Goal: Task Accomplishment & Management: Manage account settings

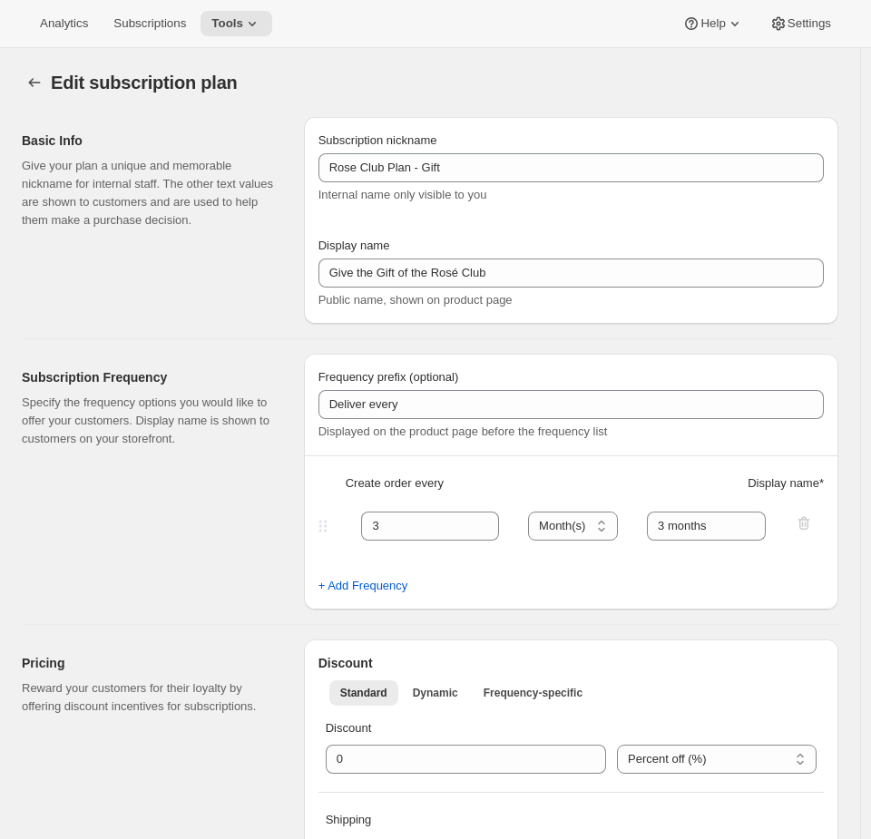
select select "MONTH"
select select "YEARDAY"
select select "12"
select select "9"
select select "3"
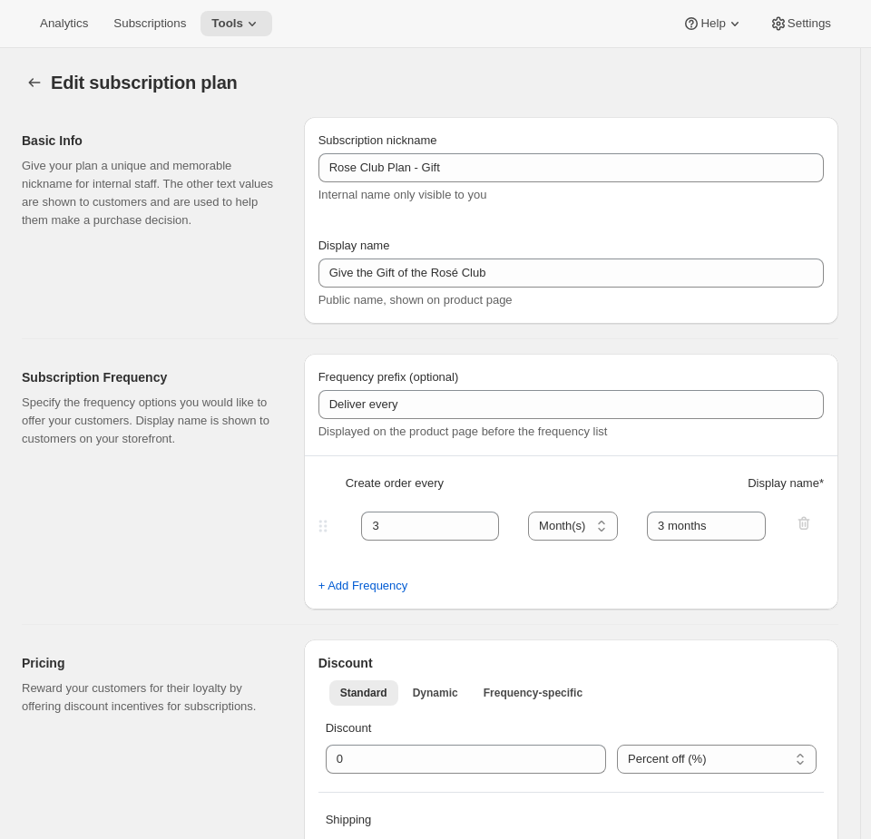
select select "10"
select select "6"
select select "9"
select select "15"
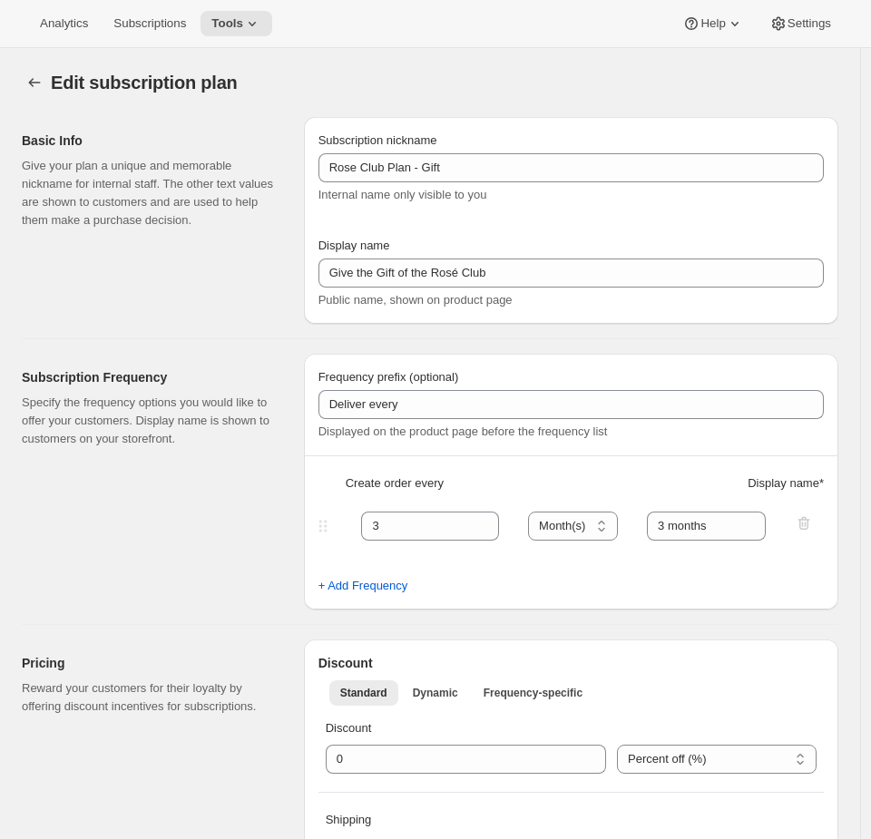
click at [371, 62] on div "Edit subscription plan. This page is ready Edit subscription plan" at bounding box center [430, 82] width 816 height 69
click at [254, 31] on icon at bounding box center [252, 24] width 18 height 18
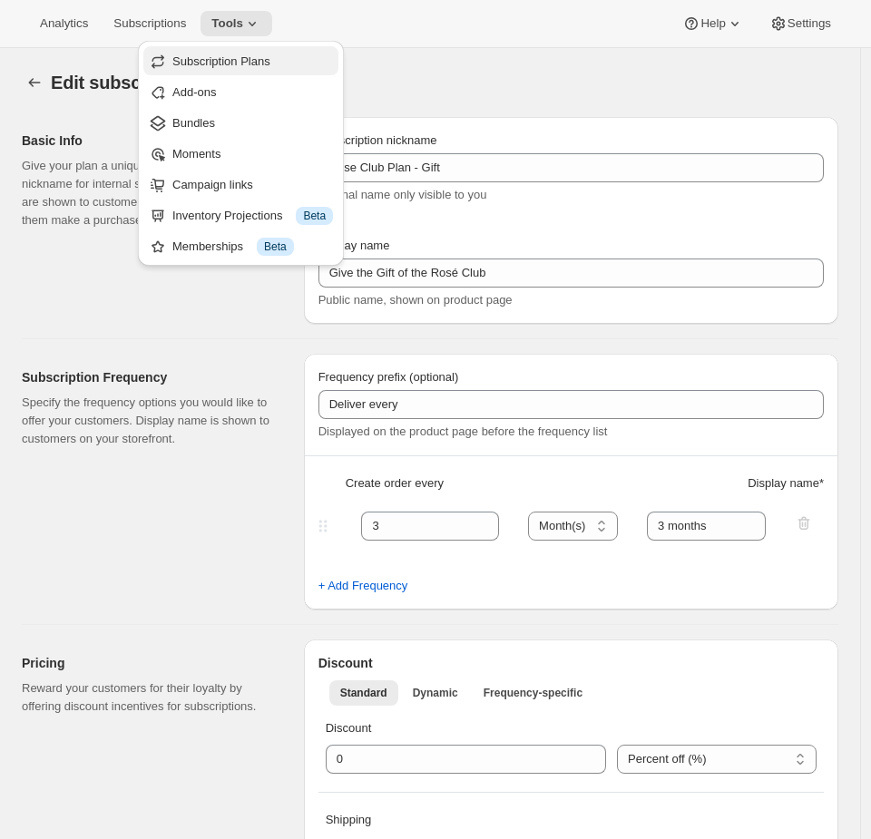
click at [226, 65] on span "Subscription Plans" at bounding box center [221, 61] width 98 height 14
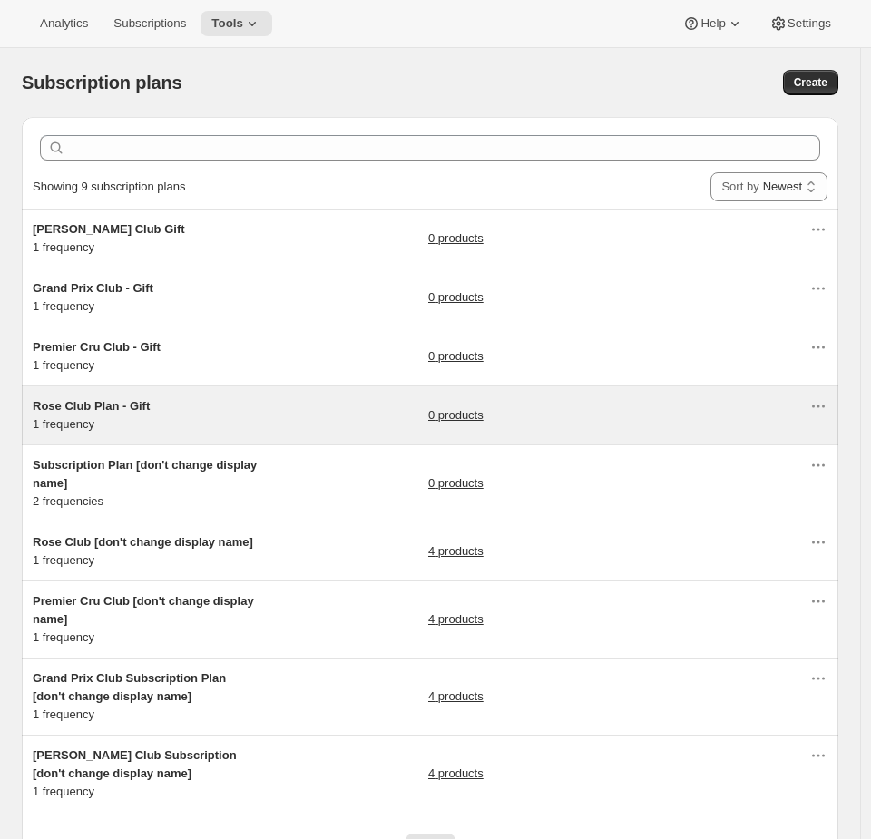
scroll to position [46, 0]
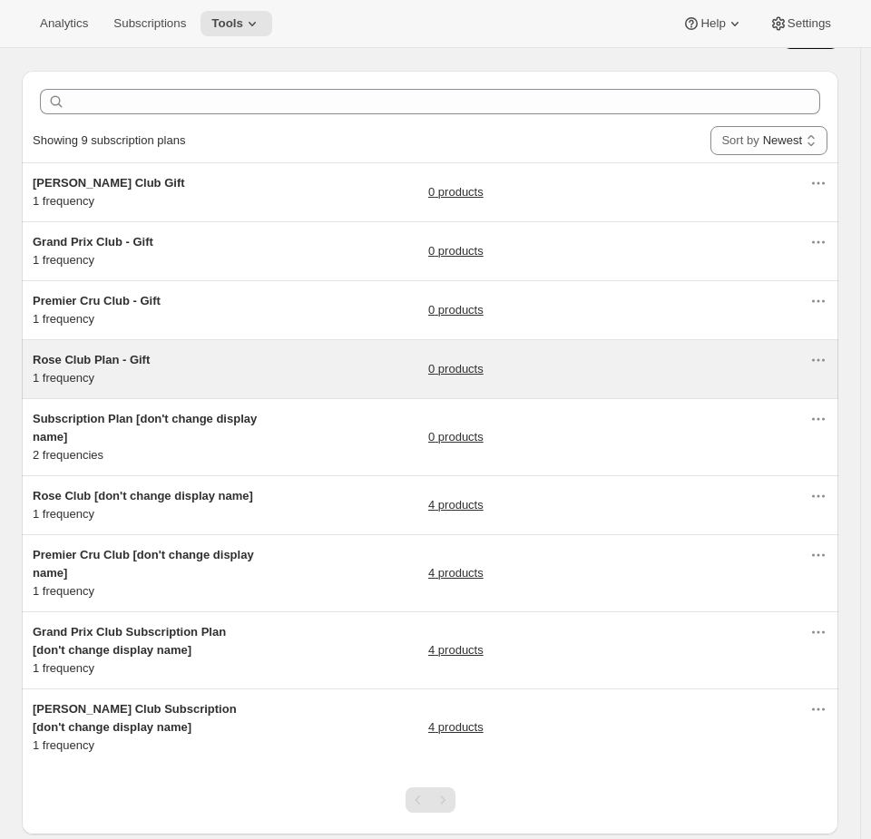
click at [330, 435] on div "Subscription Plan [don't change display name] 2 frequencies 0 products" at bounding box center [421, 437] width 776 height 54
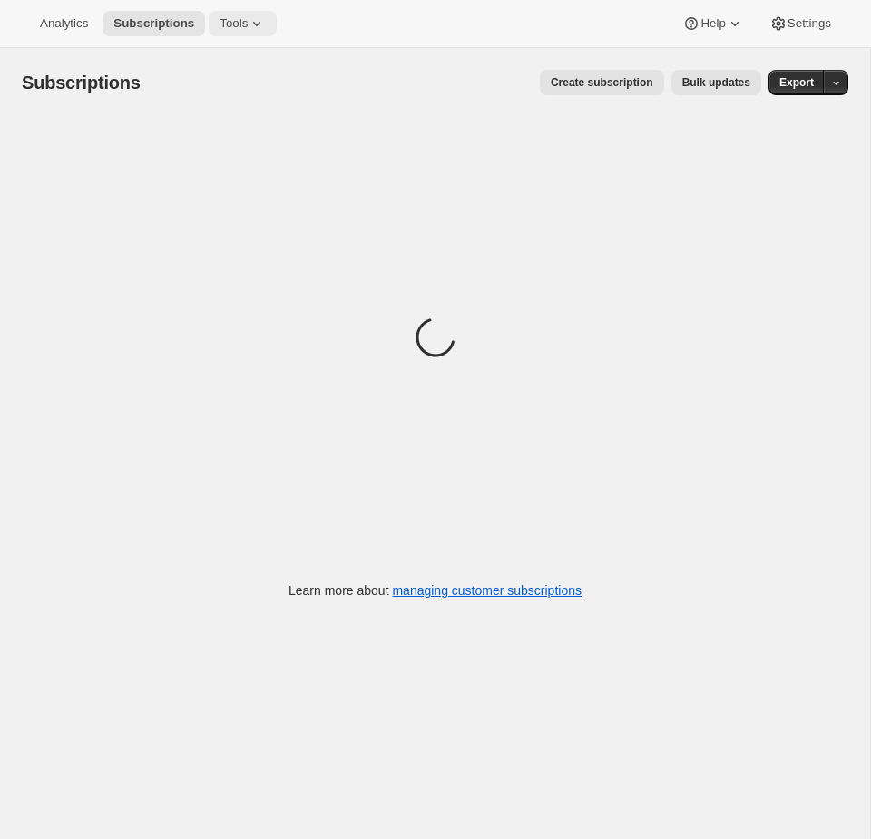
click at [263, 26] on icon at bounding box center [257, 24] width 18 height 18
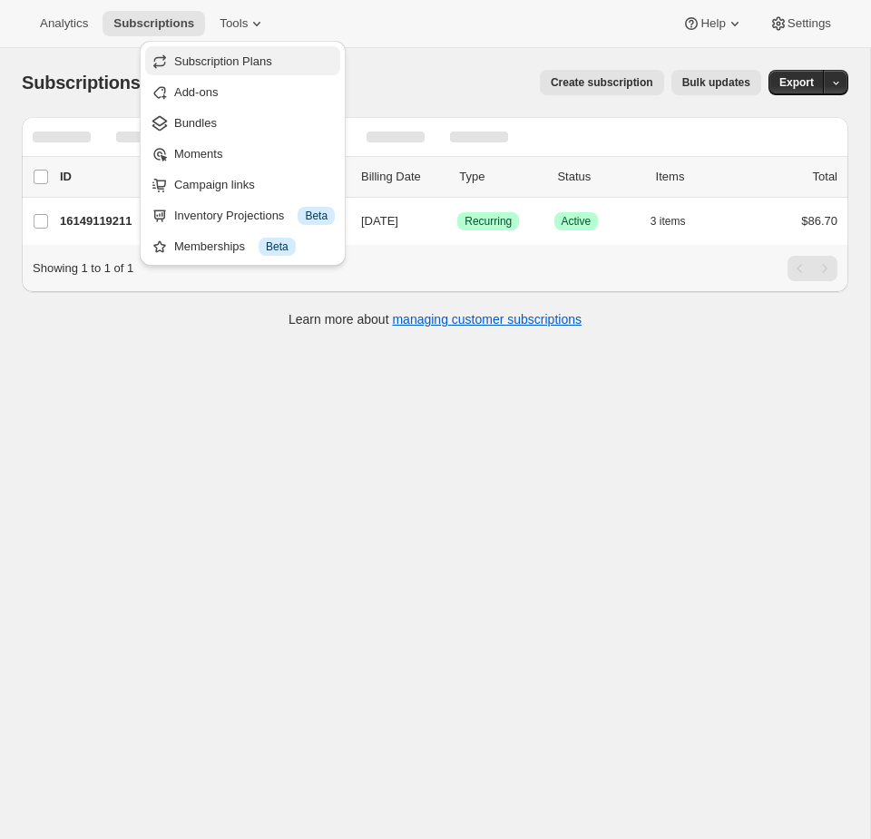
click at [240, 61] on span "Subscription Plans" at bounding box center [223, 61] width 98 height 14
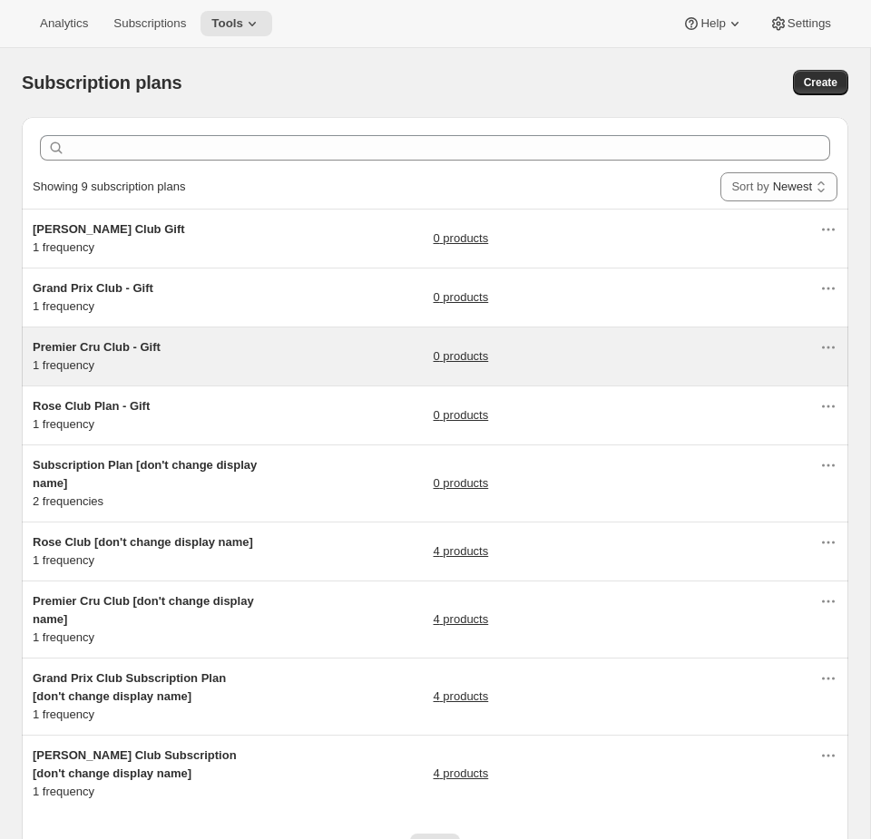
click at [270, 363] on div "Premier Cru Club - Gift 1 frequency 0 products" at bounding box center [426, 356] width 786 height 36
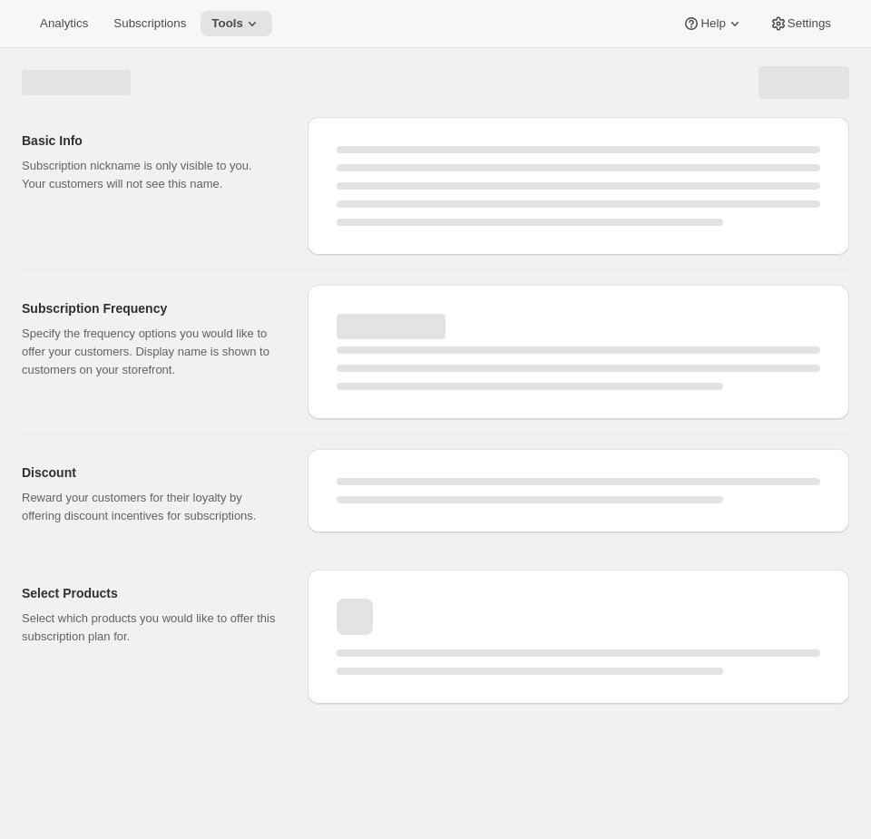
select select "WEEK"
select select "MONTH"
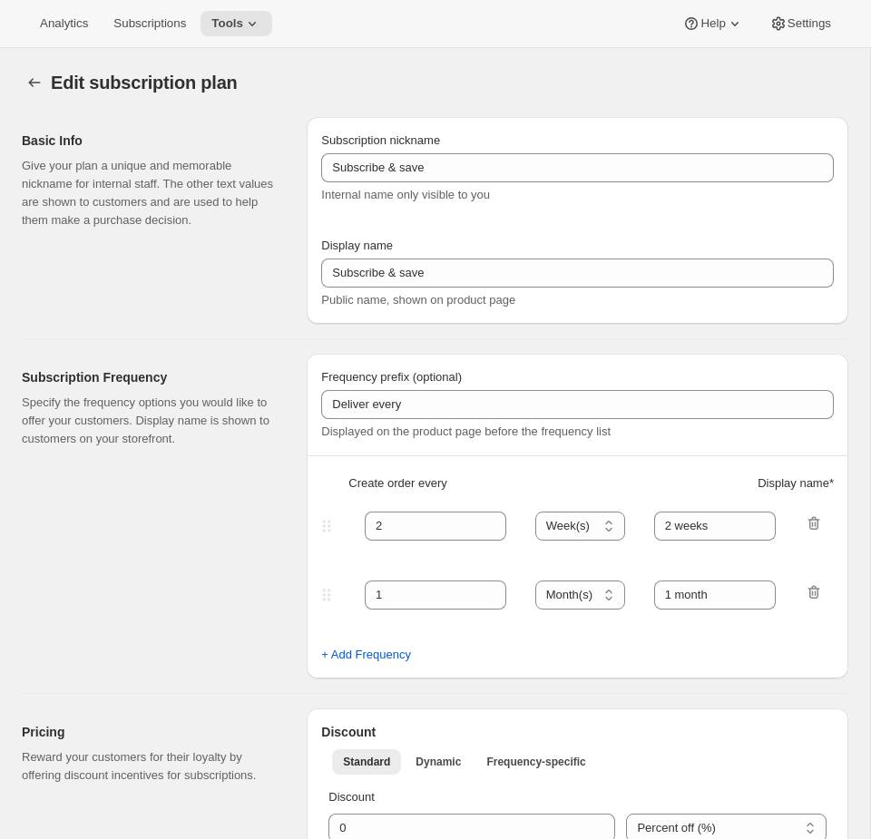
type input "Premier Cru Club - Gift"
type input "Give the gift of the Premier Cru Club"
type input "3"
select select "MONTH"
type input "3 months"
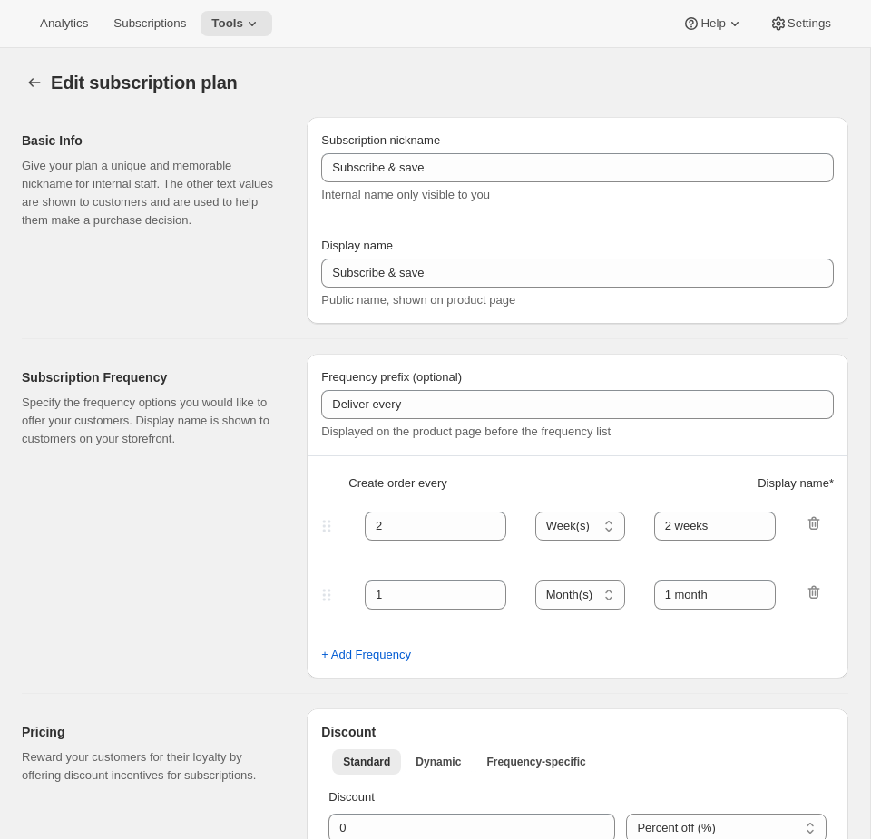
checkbox input "true"
select select "YEARDAY"
select select "12"
select select "9"
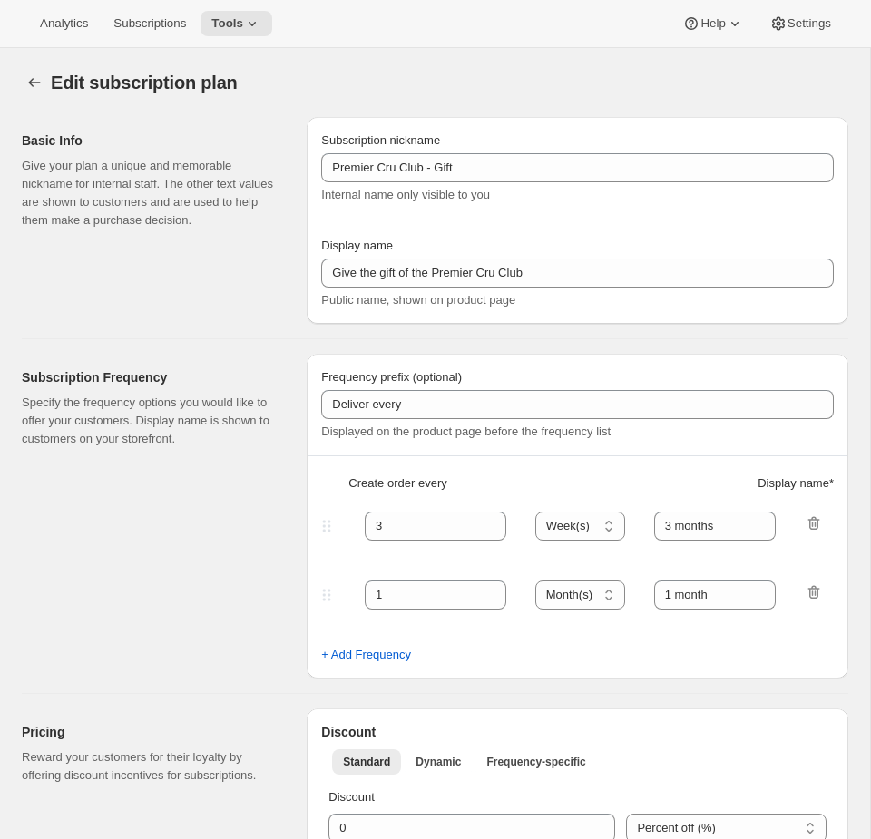
select select "3"
select select "10"
select select "6"
select select "9"
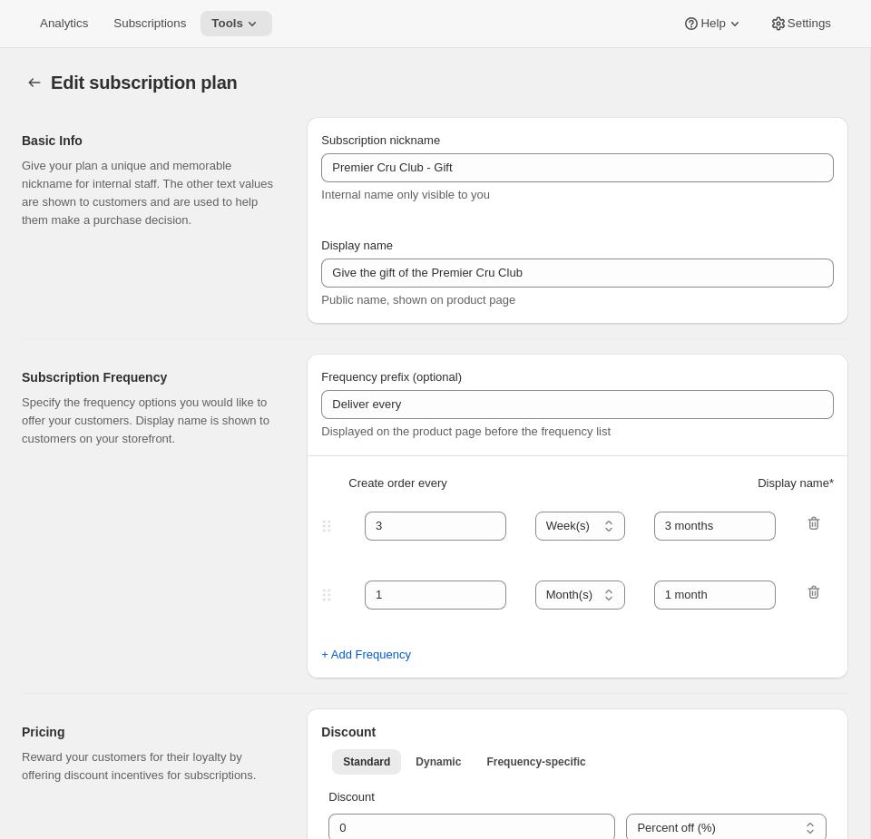
select select "15"
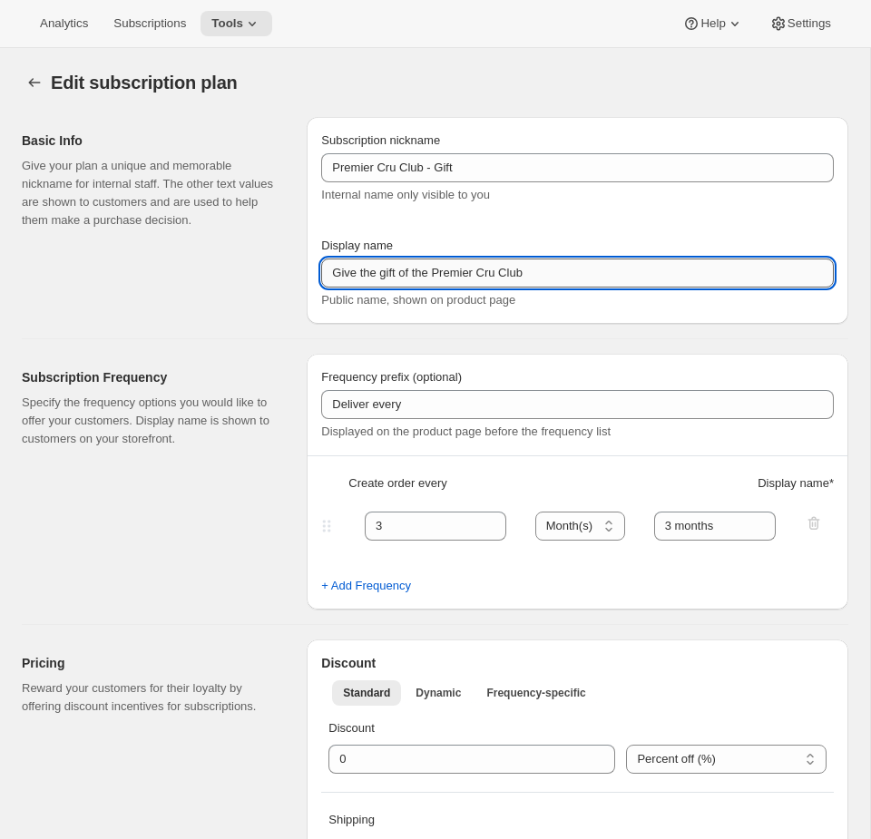
click at [500, 269] on input "Give the gift of the Premier Cru Club" at bounding box center [577, 272] width 512 height 29
click at [244, 31] on button "Tools" at bounding box center [236, 23] width 72 height 25
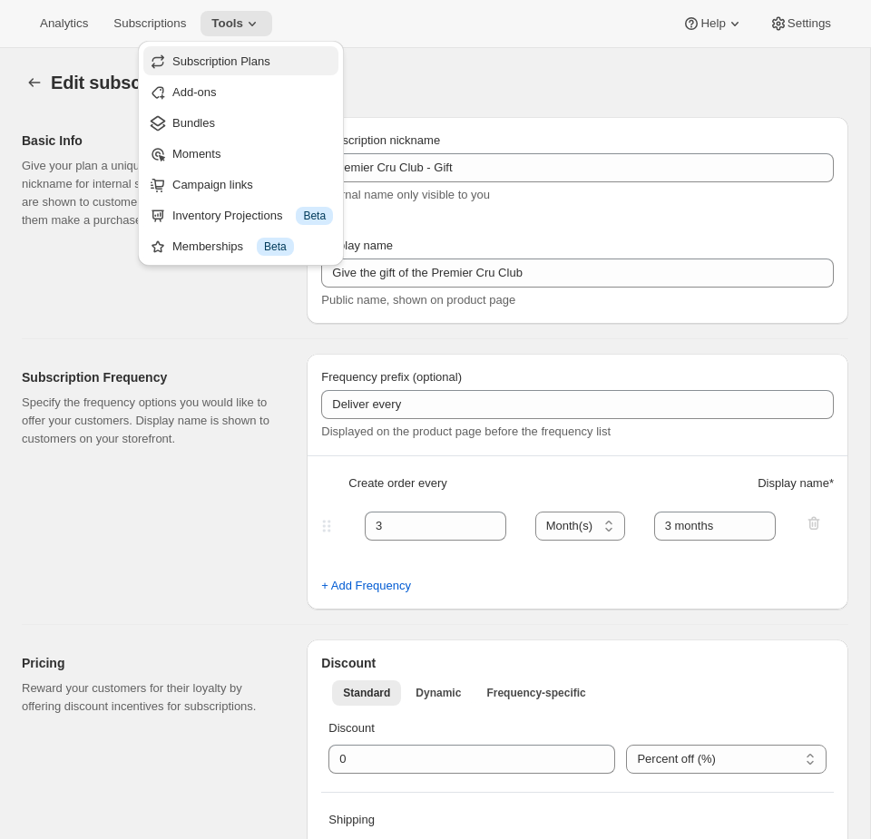
click at [219, 59] on span "Subscription Plans" at bounding box center [221, 61] width 98 height 14
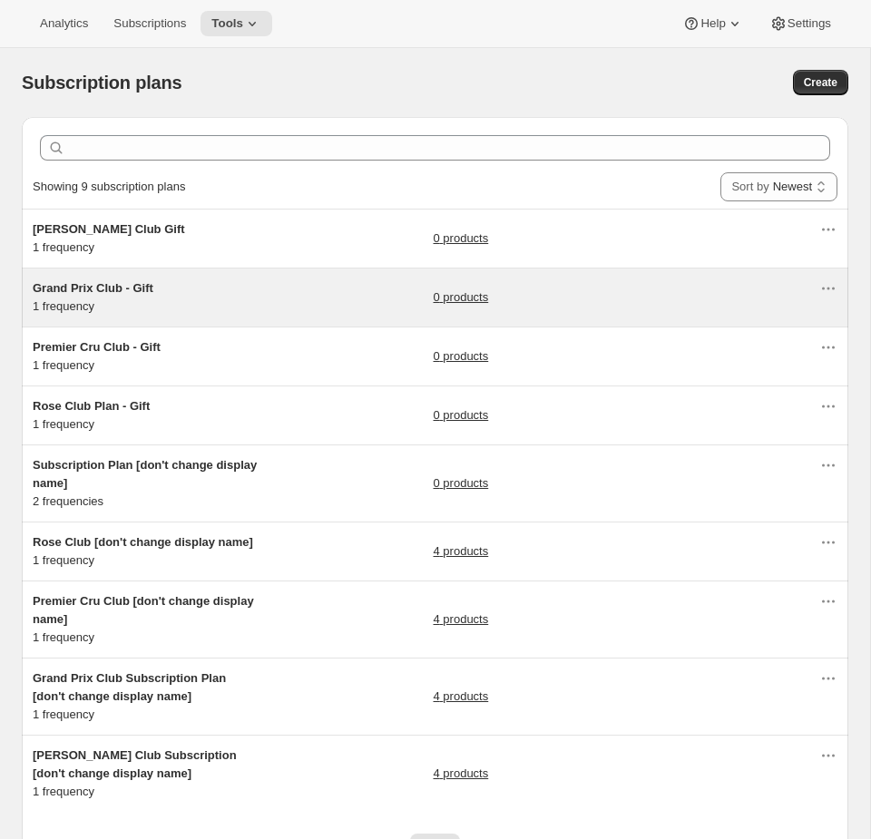
click at [268, 282] on div "Grand Prix Club - Gift 1 frequency 0 products" at bounding box center [426, 297] width 786 height 36
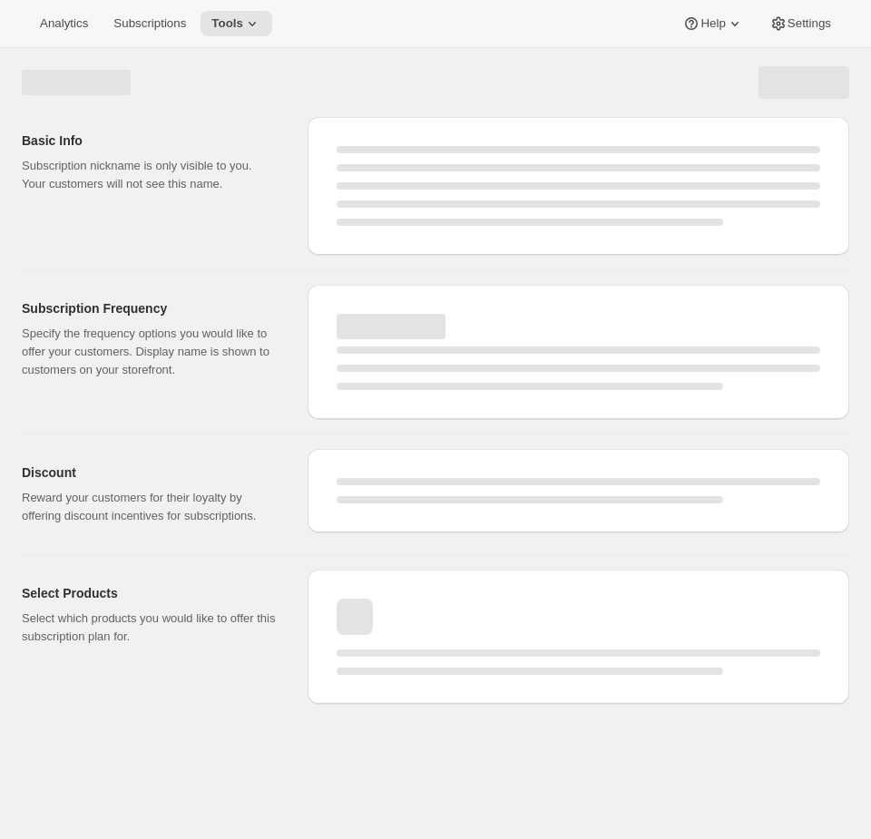
select select "WEEK"
select select "MONTH"
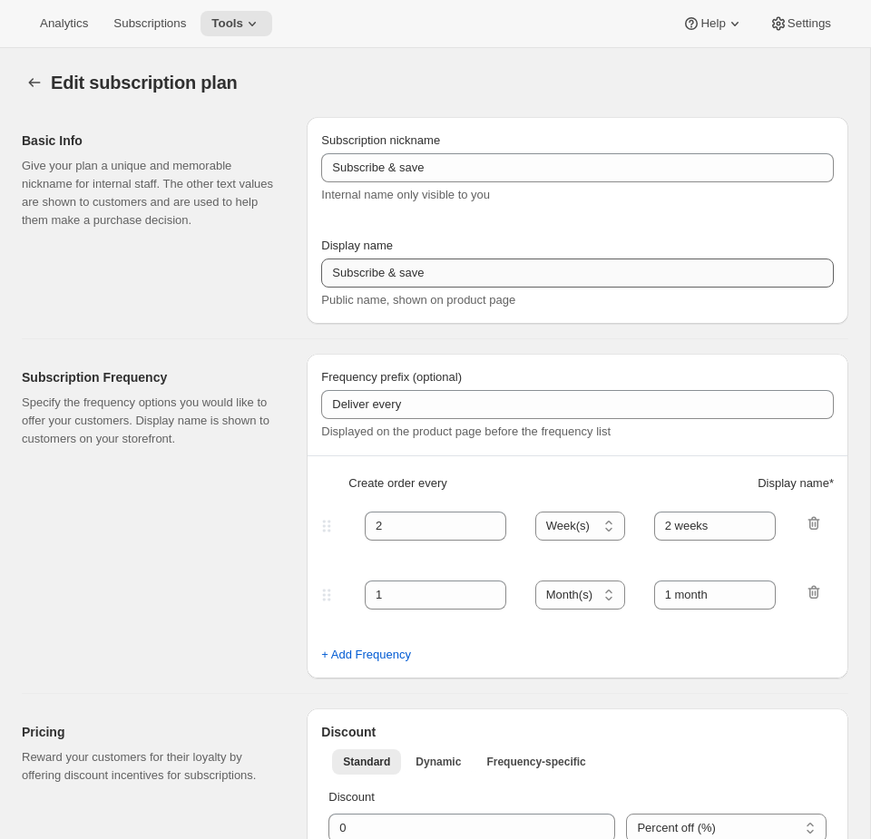
type input "Grand Prix Club - Gift"
type input "Give the gift of the Grand Prix Club"
type input "3"
select select "MONTH"
type input "3 months"
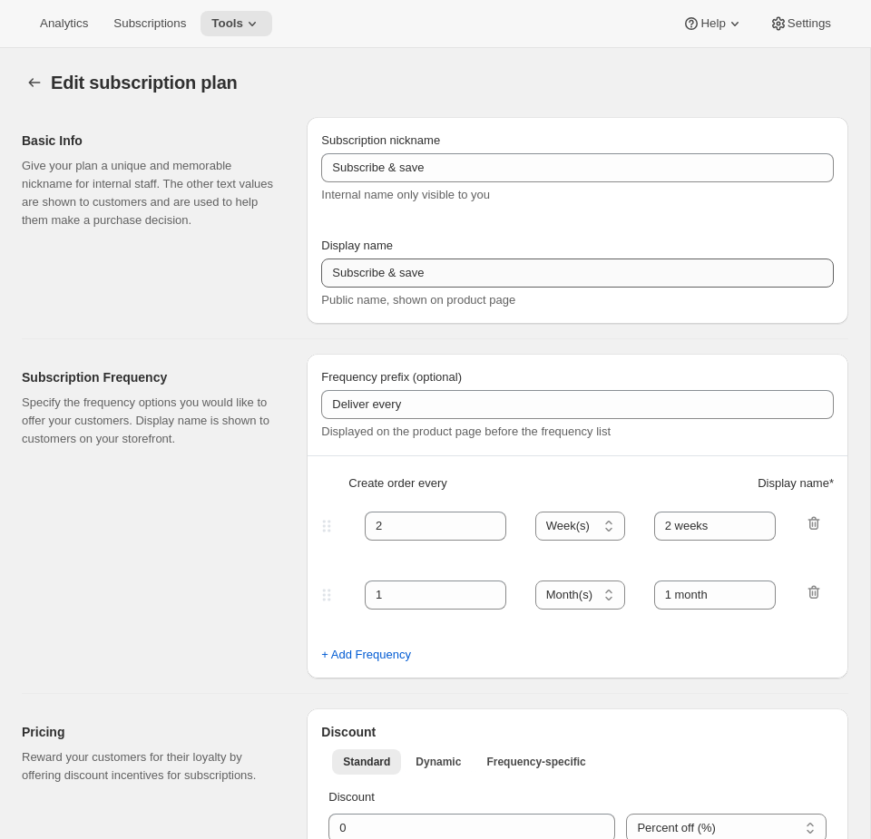
checkbox input "true"
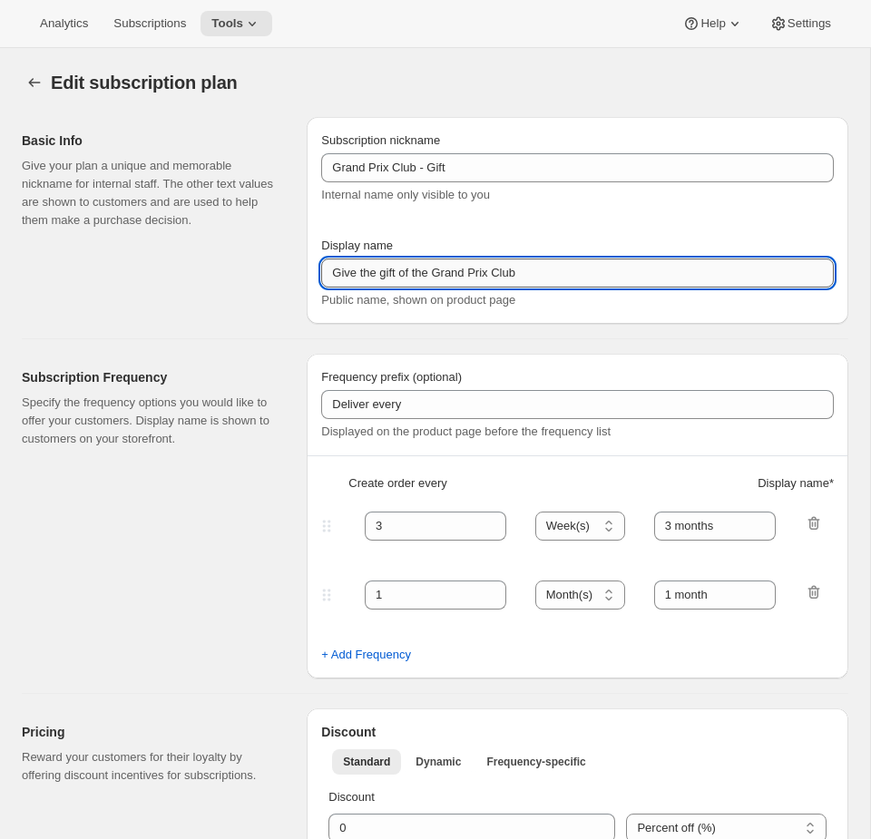
click at [518, 271] on input "Give the gift of the Grand Prix Club" at bounding box center [577, 272] width 512 height 29
select select "YEARDAY"
select select "12"
select select "9"
select select "3"
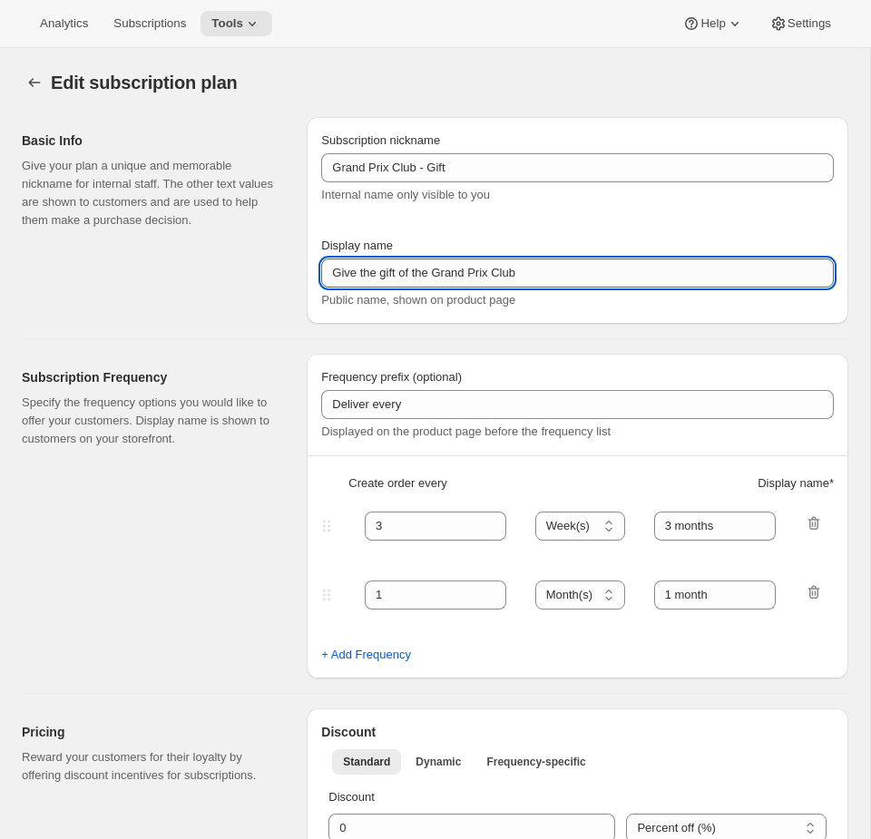
select select "10"
select select "6"
select select "9"
select select "14"
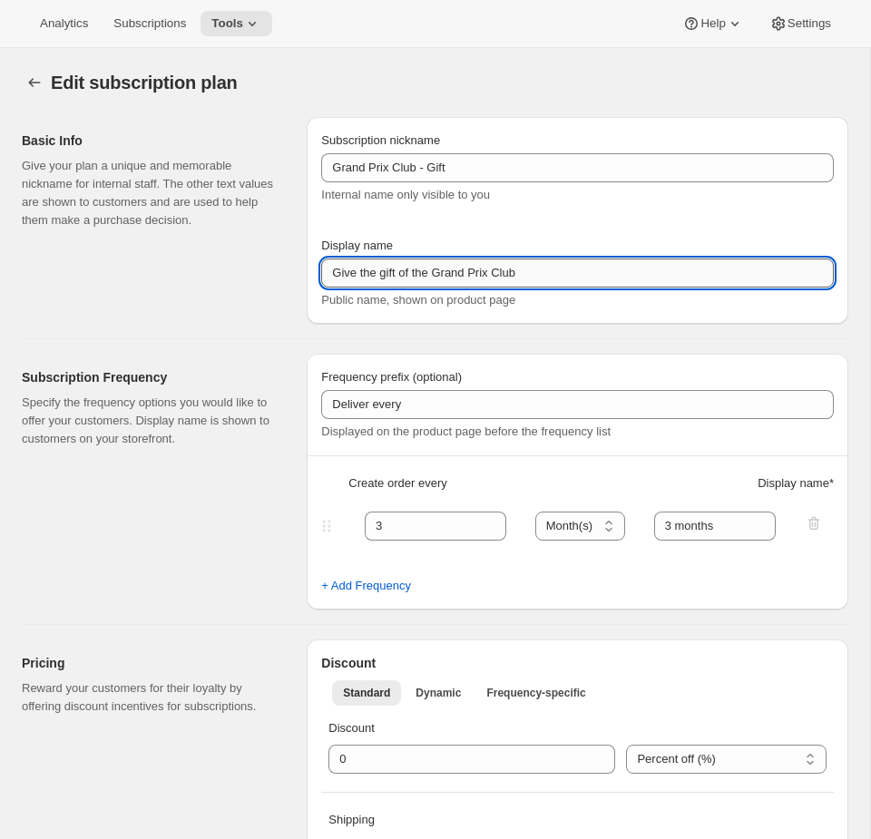
click at [518, 271] on input "Give the gift of the Grand Prix Club" at bounding box center [577, 272] width 512 height 29
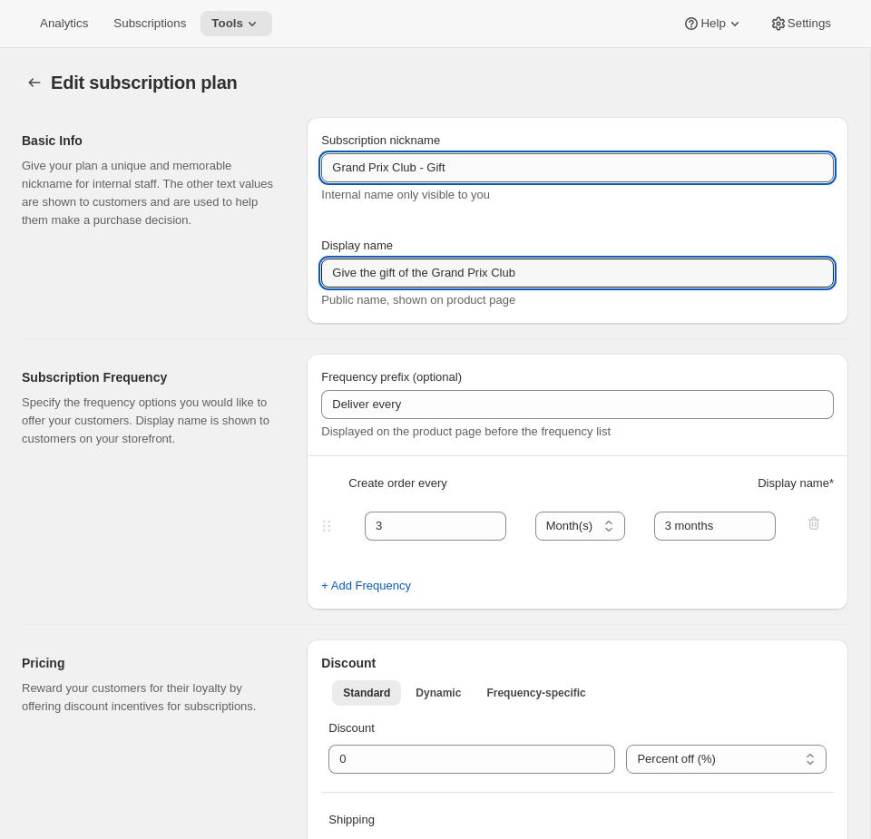
click at [516, 156] on input "Grand Prix Club - Gift" at bounding box center [577, 167] width 512 height 29
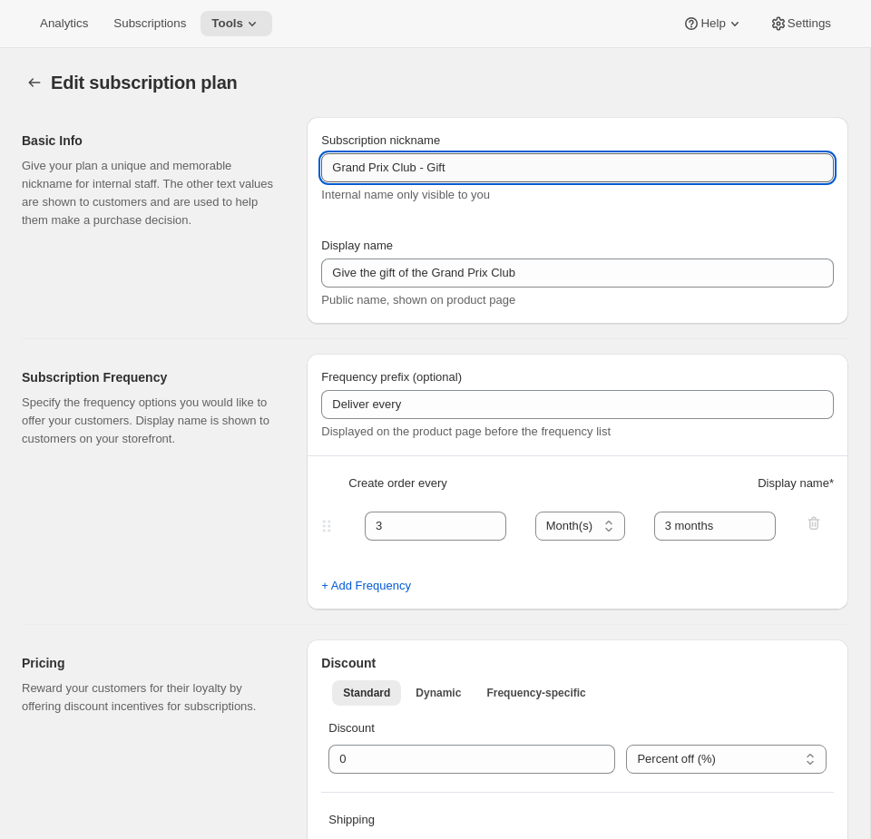
click at [516, 180] on input "Grand Prix Club - Gift" at bounding box center [577, 167] width 512 height 29
drag, startPoint x: 637, startPoint y: 166, endPoint x: 451, endPoint y: 167, distance: 185.9
click at [451, 167] on input "Grand Prix Club - Gift [don't change display name]" at bounding box center [577, 167] width 512 height 29
type input "Grand Prix Club - Gift [don't change display name]"
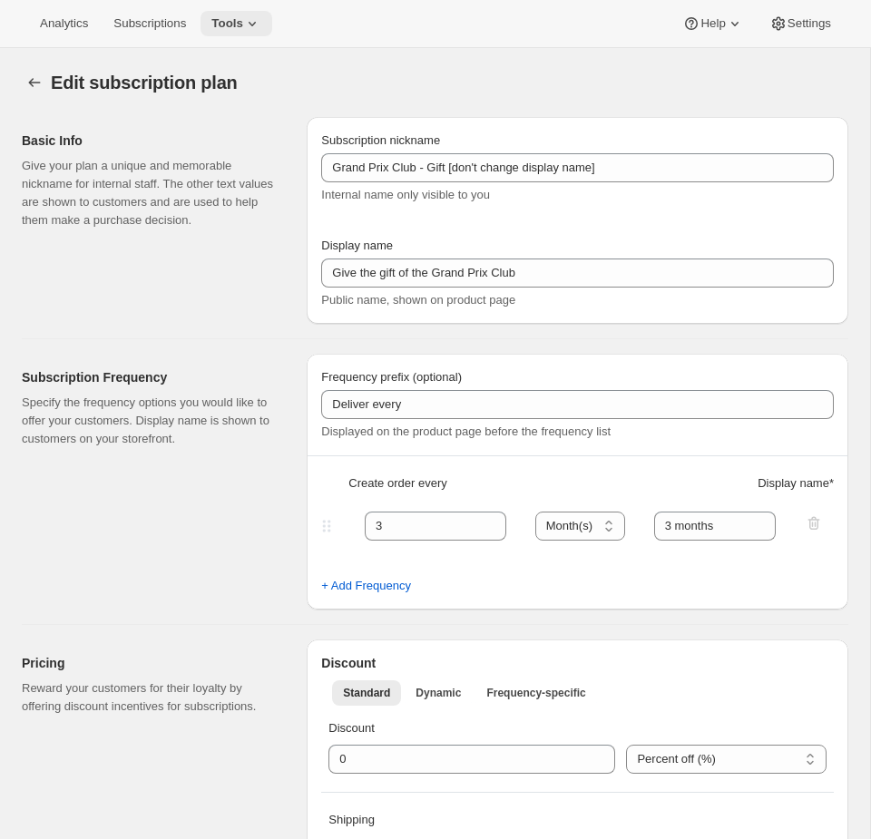
click at [243, 24] on span "Tools" at bounding box center [227, 23] width 32 height 15
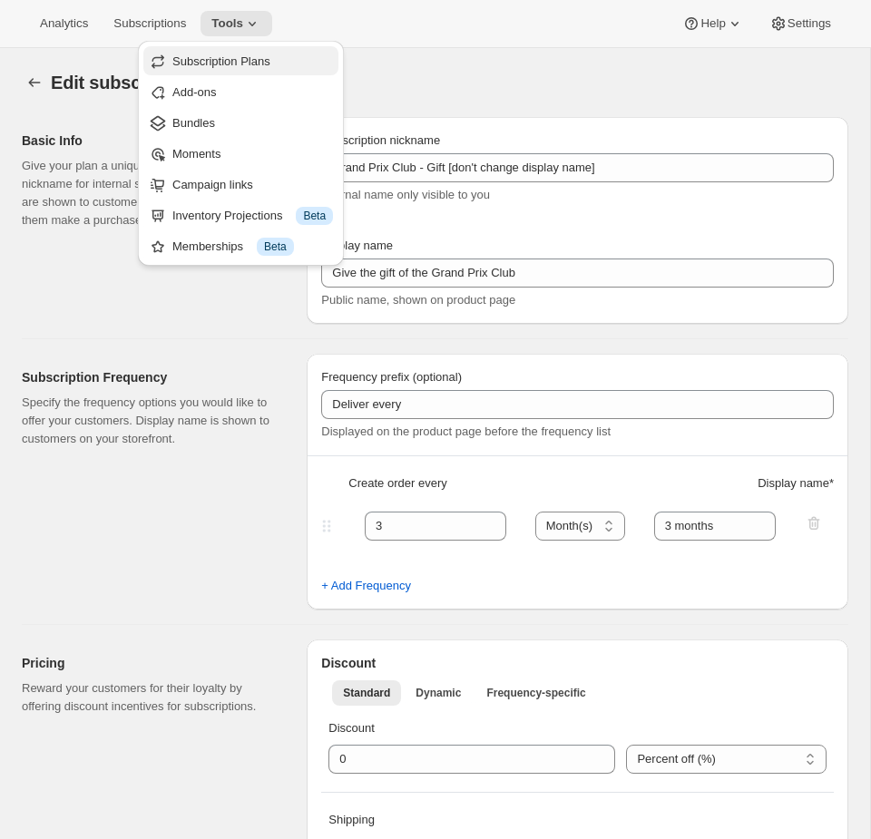
click at [253, 55] on span "Subscription Plans" at bounding box center [221, 61] width 98 height 14
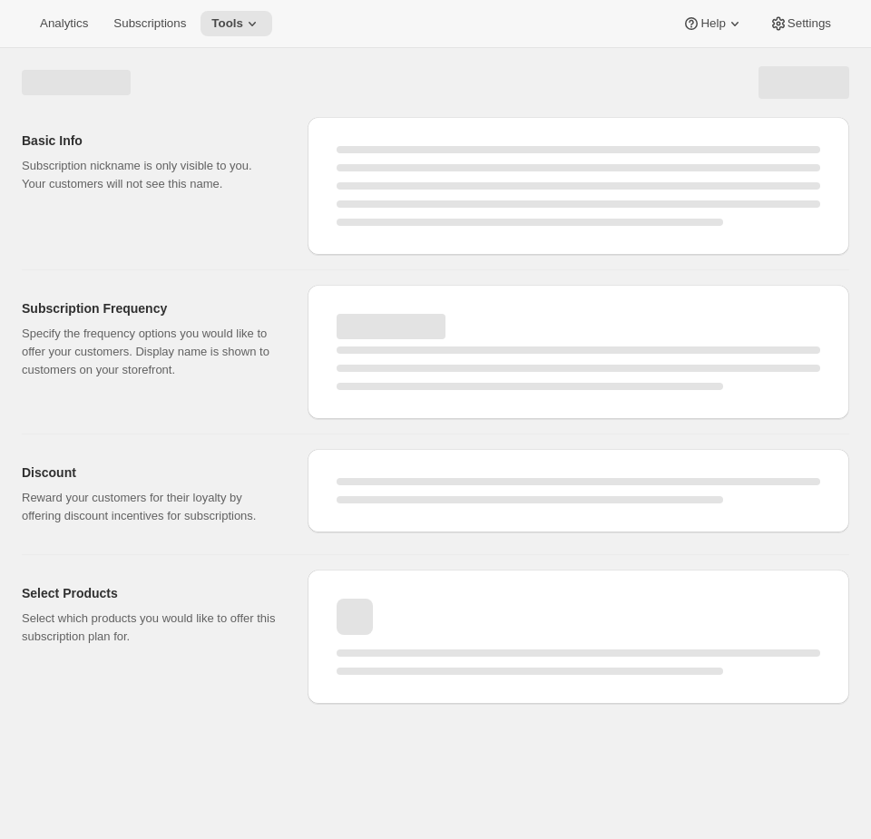
select select "MONTH"
select select "YEARDAY"
select select "12"
select select "9"
select select "3"
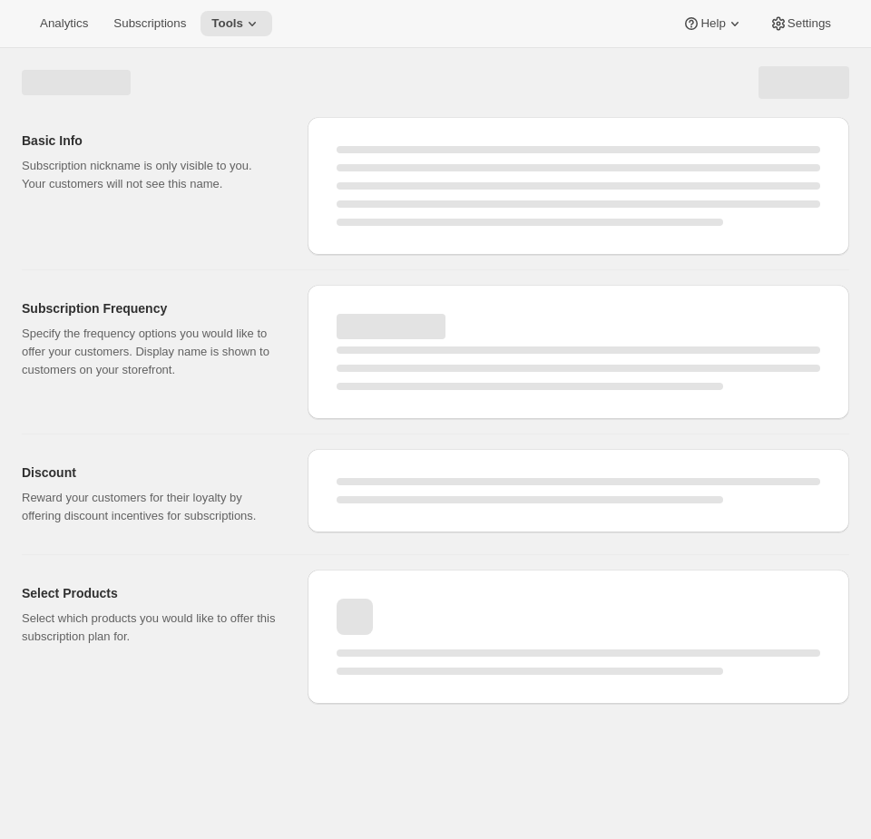
select select "10"
select select "6"
select select "9"
select select "14"
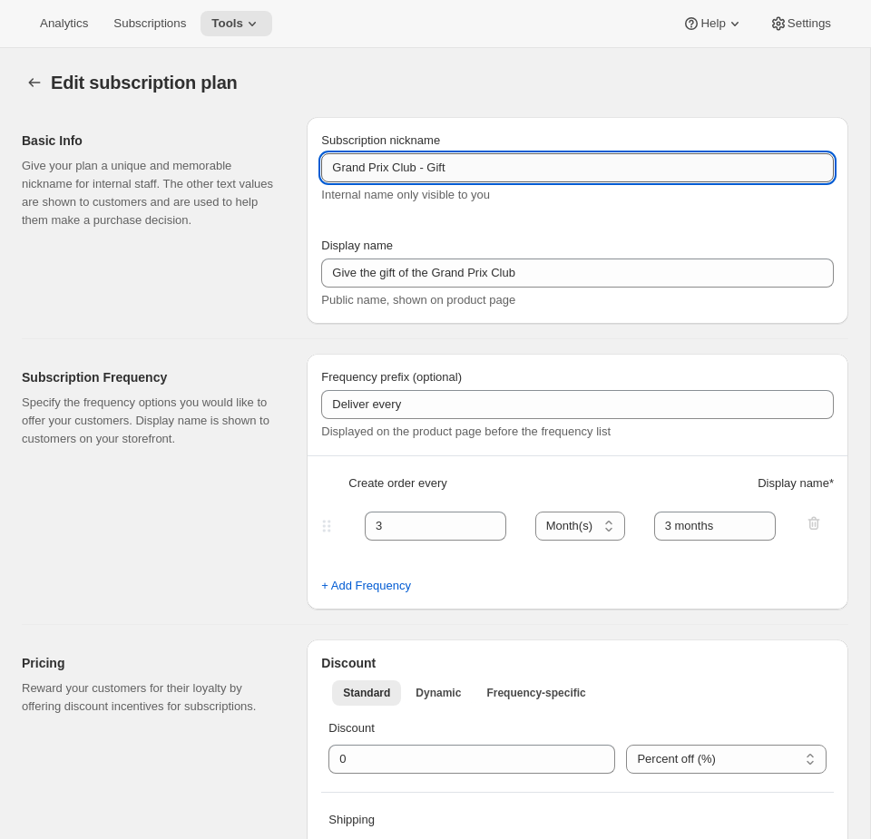
click at [527, 176] on input "Grand Prix Club - Gift" at bounding box center [577, 167] width 512 height 29
type input "Grand Prix Club - Gift [don't change display name]"
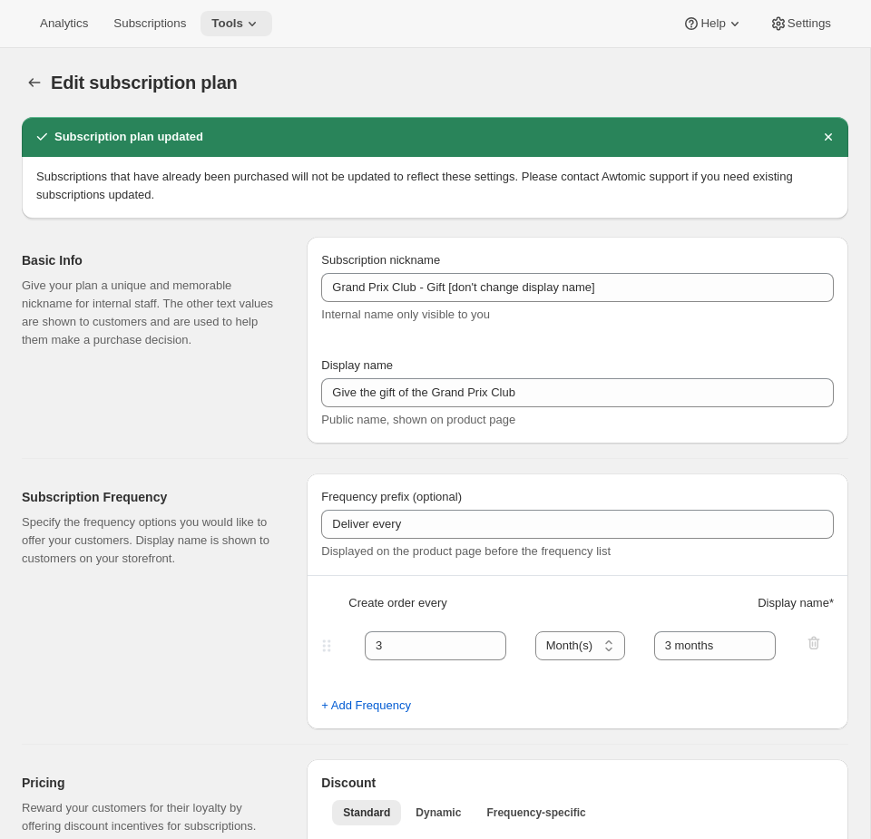
click at [243, 23] on span "Tools" at bounding box center [227, 23] width 32 height 15
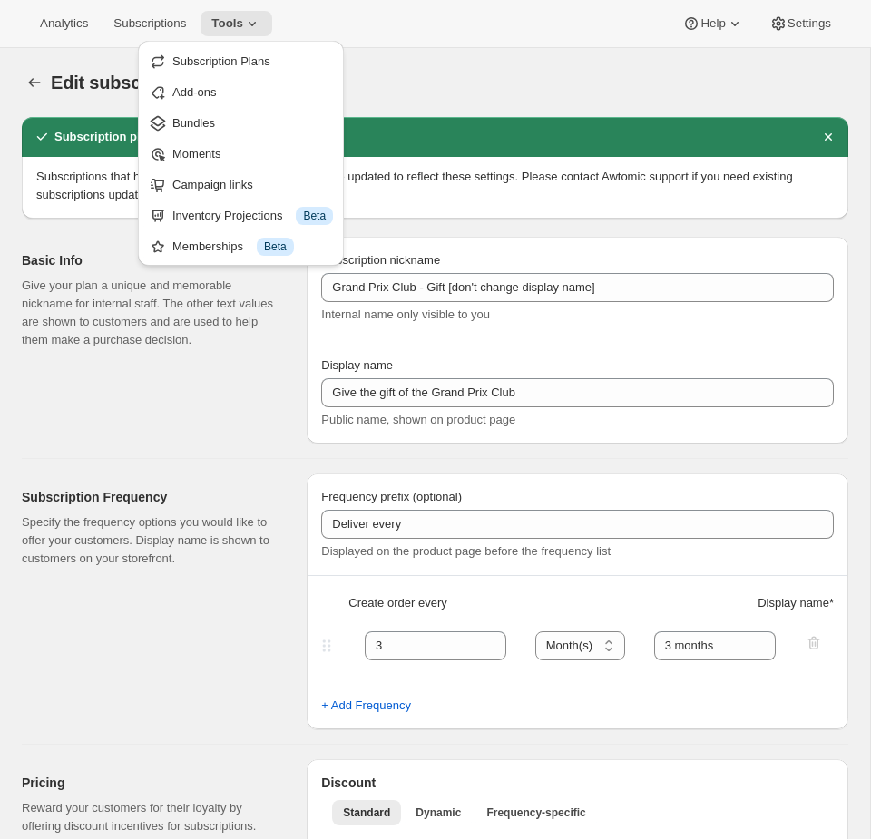
click at [454, 63] on div "Edit subscription plan. This page is ready Edit subscription plan" at bounding box center [435, 82] width 826 height 69
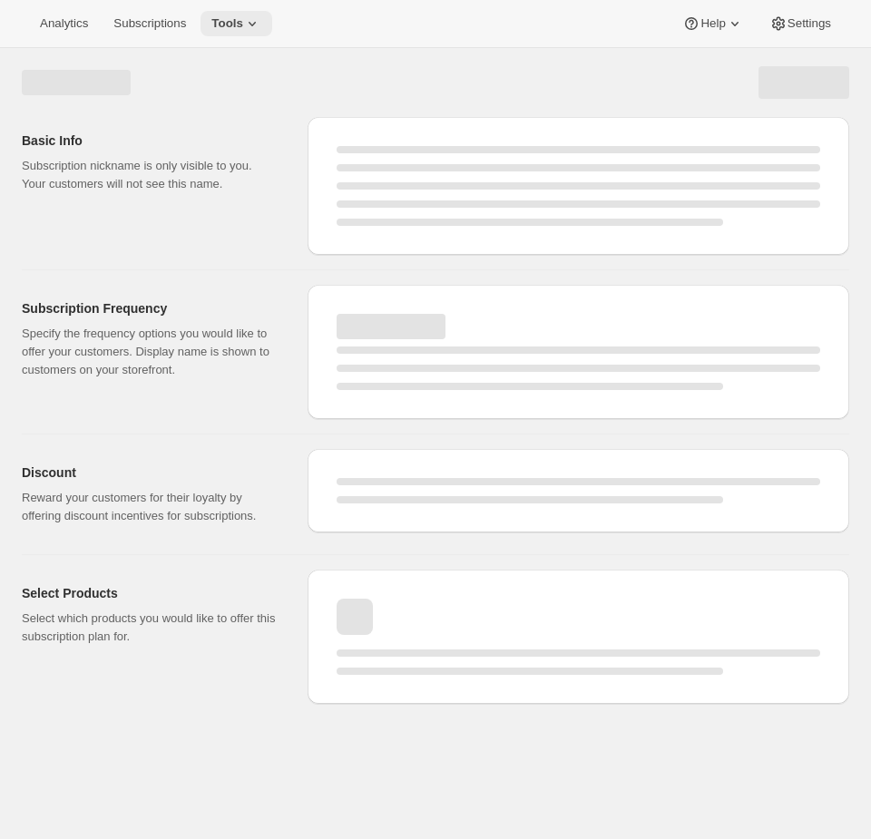
click at [261, 20] on icon at bounding box center [252, 24] width 18 height 18
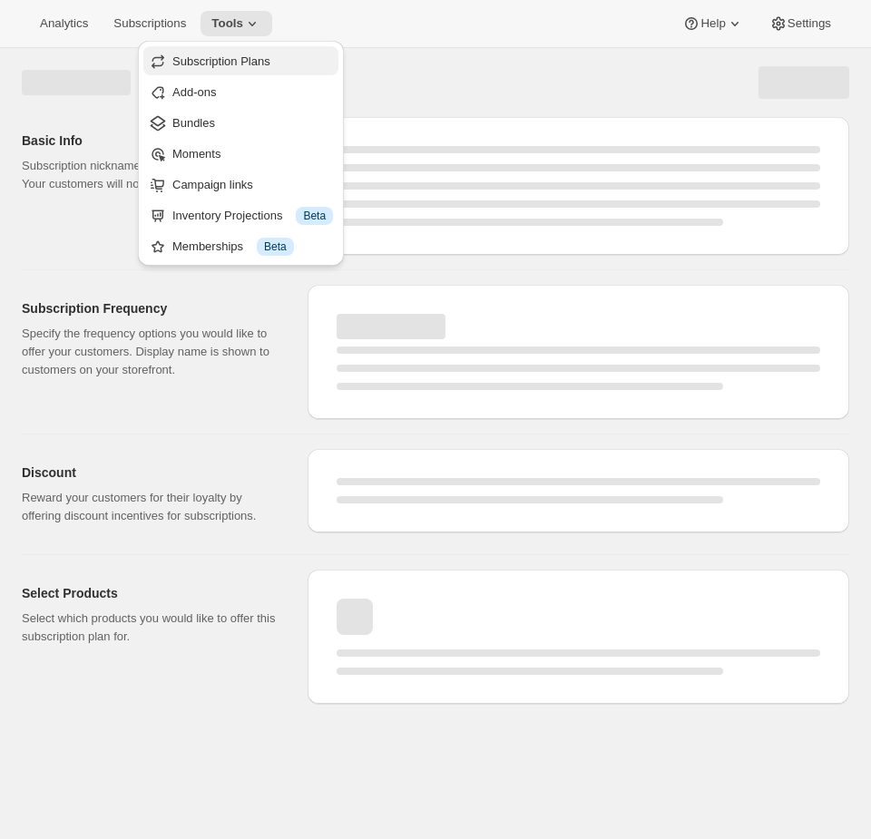
click at [266, 53] on span "Subscription Plans" at bounding box center [252, 62] width 161 height 18
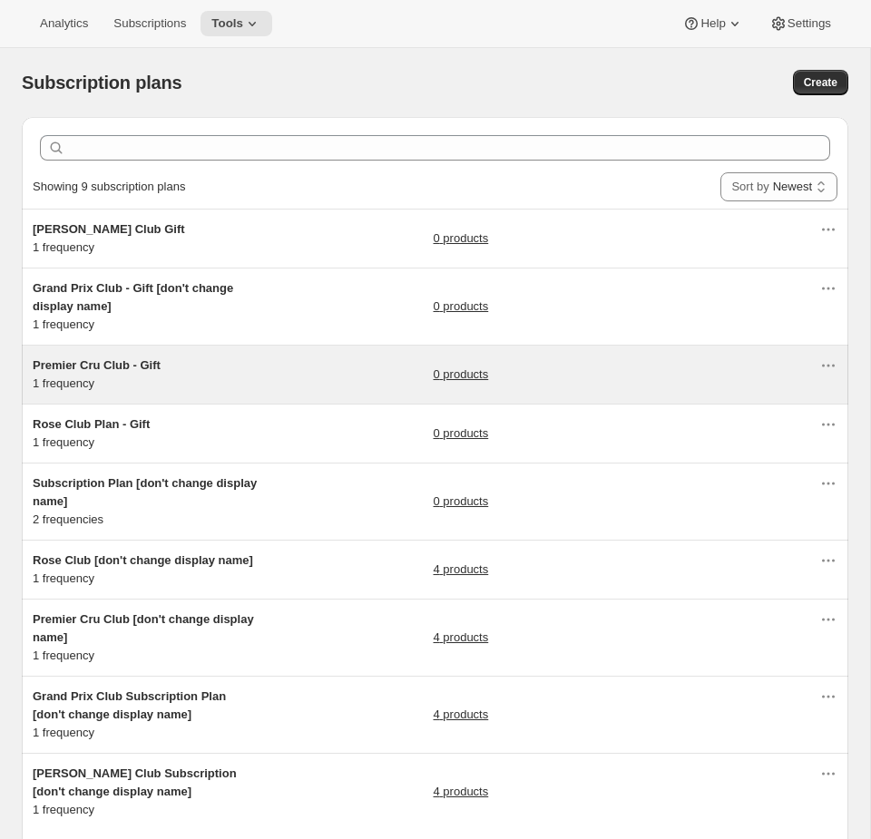
click at [231, 383] on div "Premier Cru Club - Gift 1 frequency" at bounding box center [146, 374] width 227 height 36
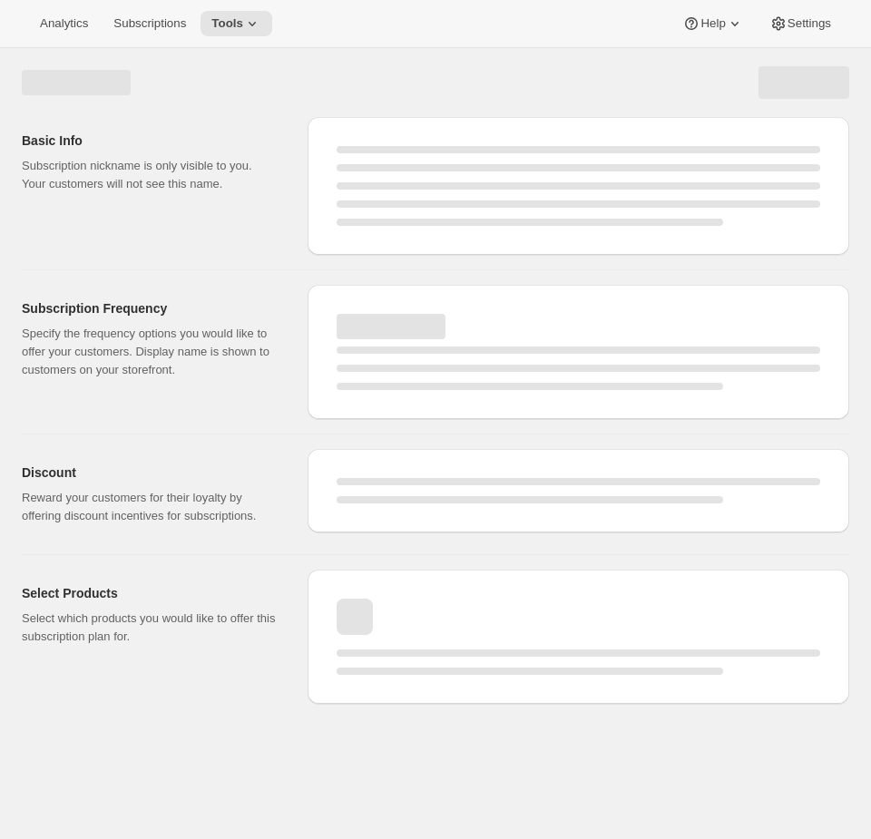
select select "WEEK"
select select "MONTH"
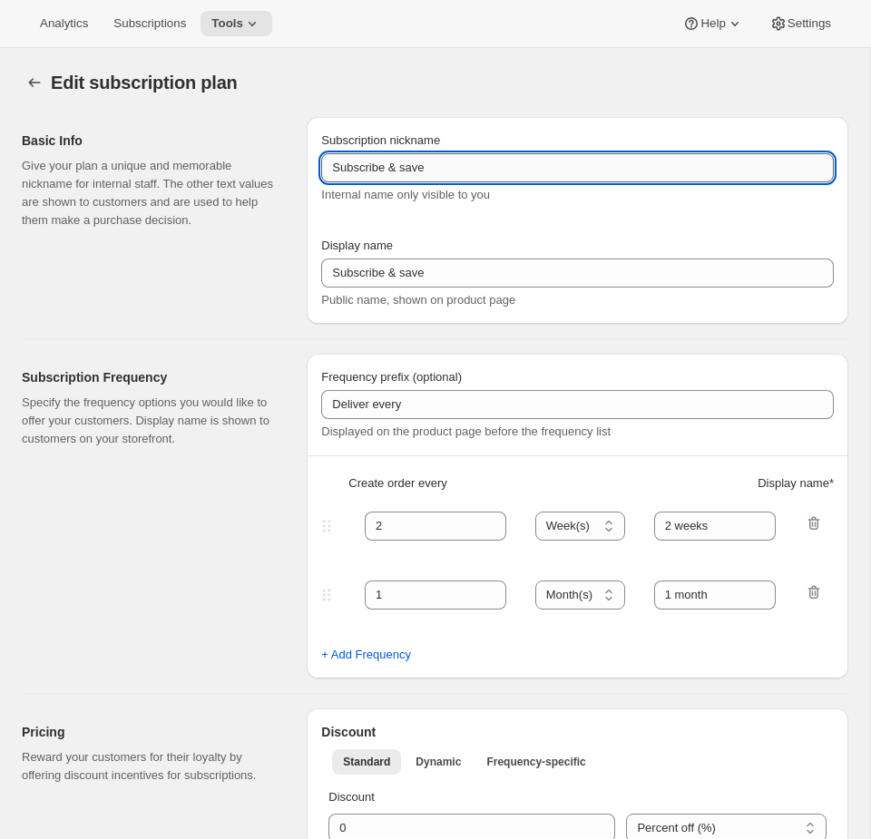
click at [510, 155] on input "Subscribe & save" at bounding box center [577, 167] width 512 height 29
type input "Premier Cru Club - Gift"
type input "Give the gift of the Premier Cru Club"
type input "3"
select select "MONTH"
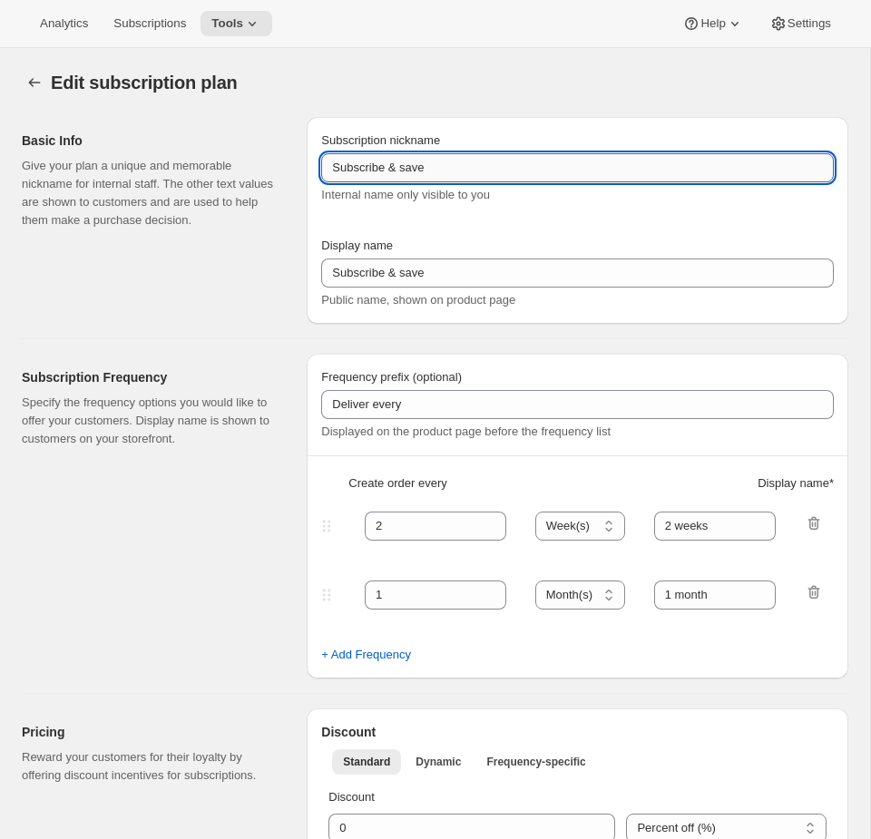
type input "3 months"
checkbox input "true"
select select "YEARDAY"
select select "12"
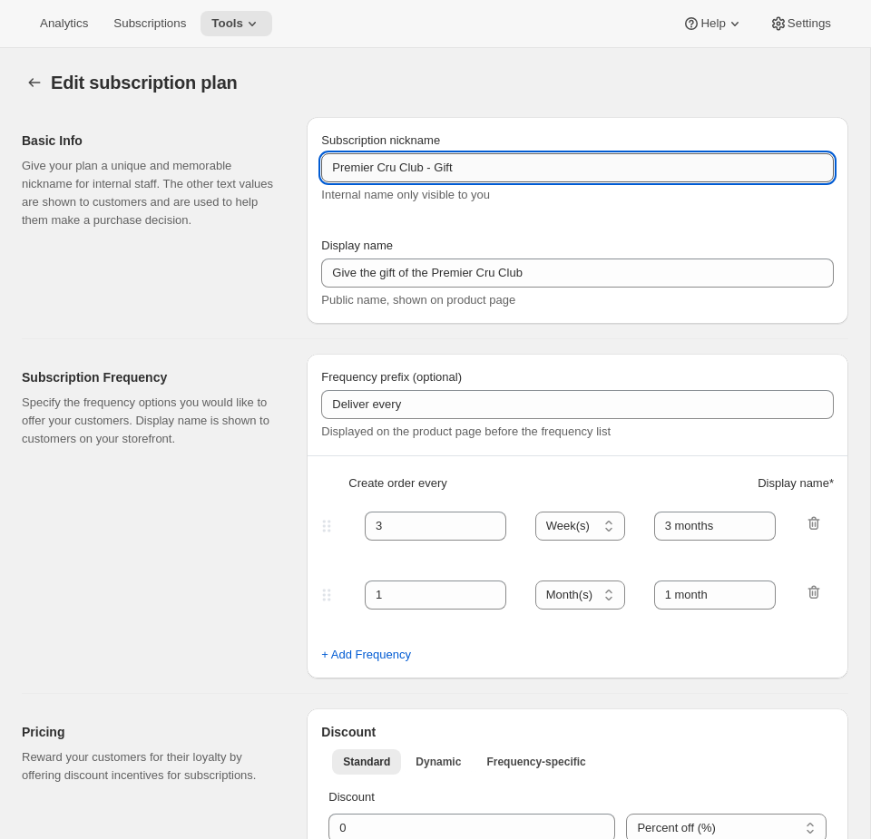
select select "9"
select select "3"
select select "10"
select select "6"
select select "9"
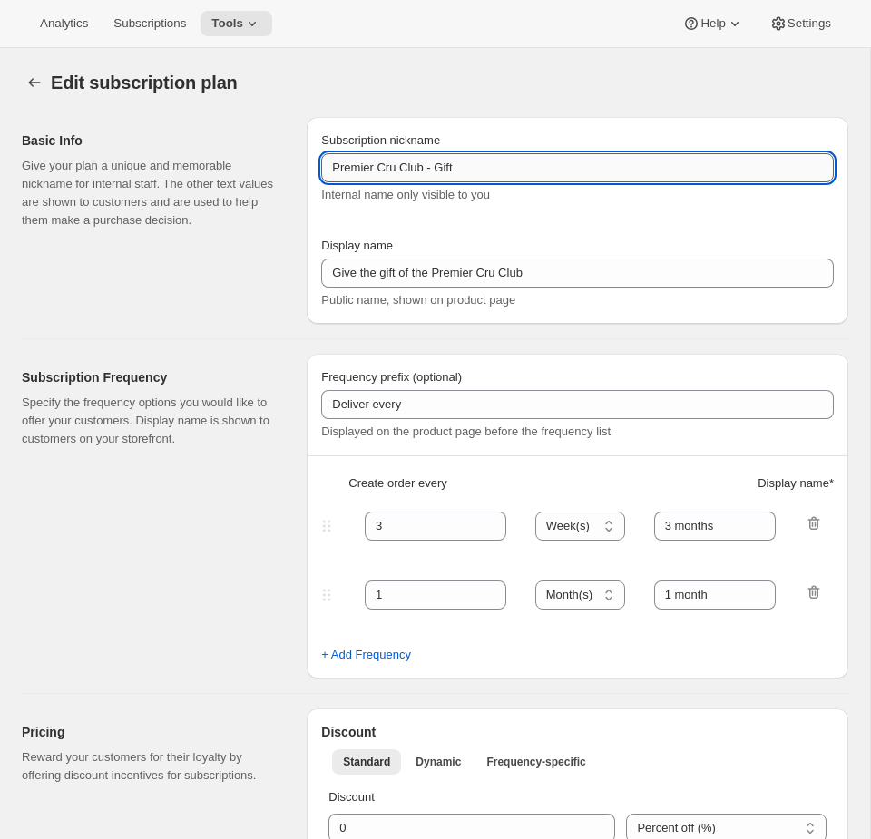
select select "9"
select select "15"
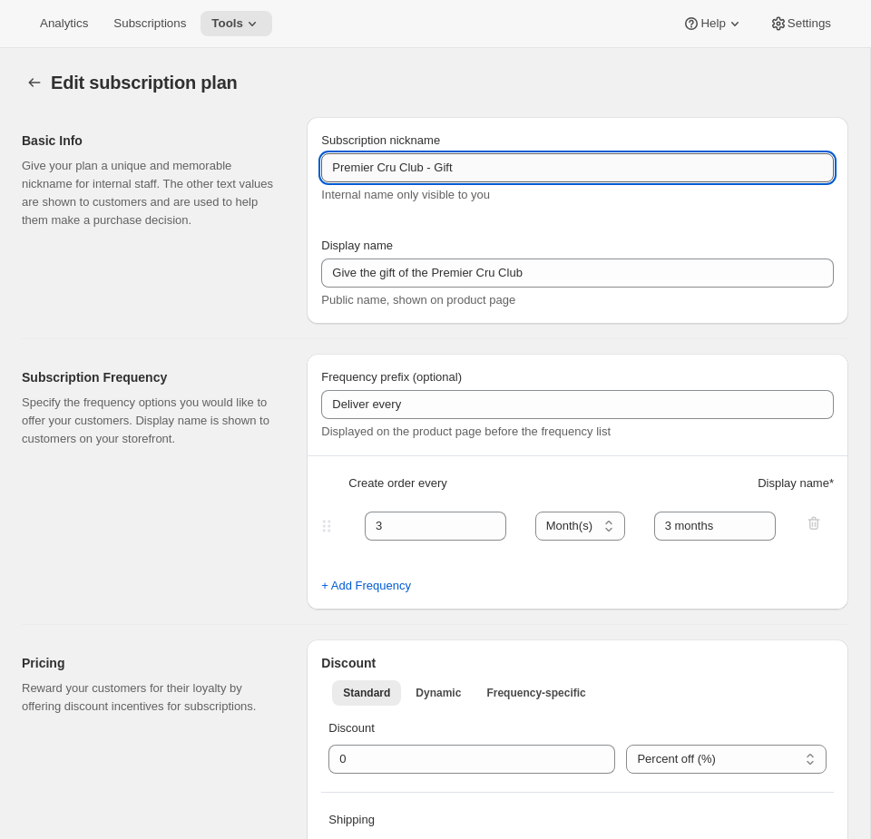
click at [537, 173] on input "Premier Cru Club - Gift" at bounding box center [577, 167] width 512 height 29
paste input "[don't change display name]"
click at [468, 170] on input "Premier Cru Club - Gift" at bounding box center [577, 167] width 512 height 29
paste input "[don't change display name]"
type input "Premier Cru Club - Gift [don't change display name]"
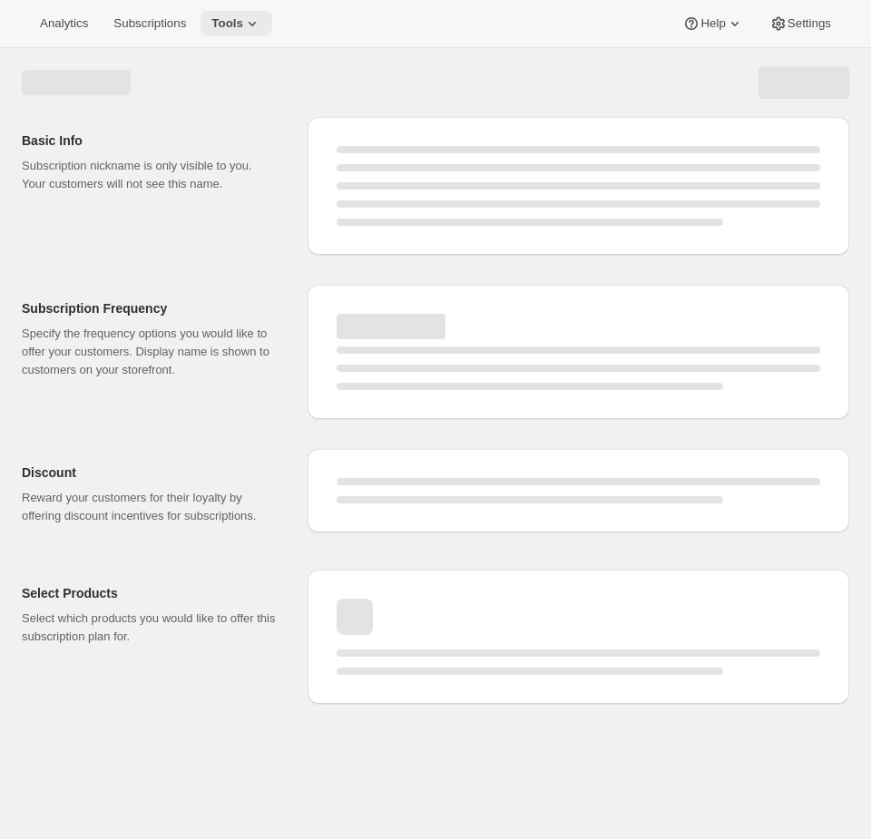
click at [241, 23] on span "Tools" at bounding box center [227, 23] width 32 height 15
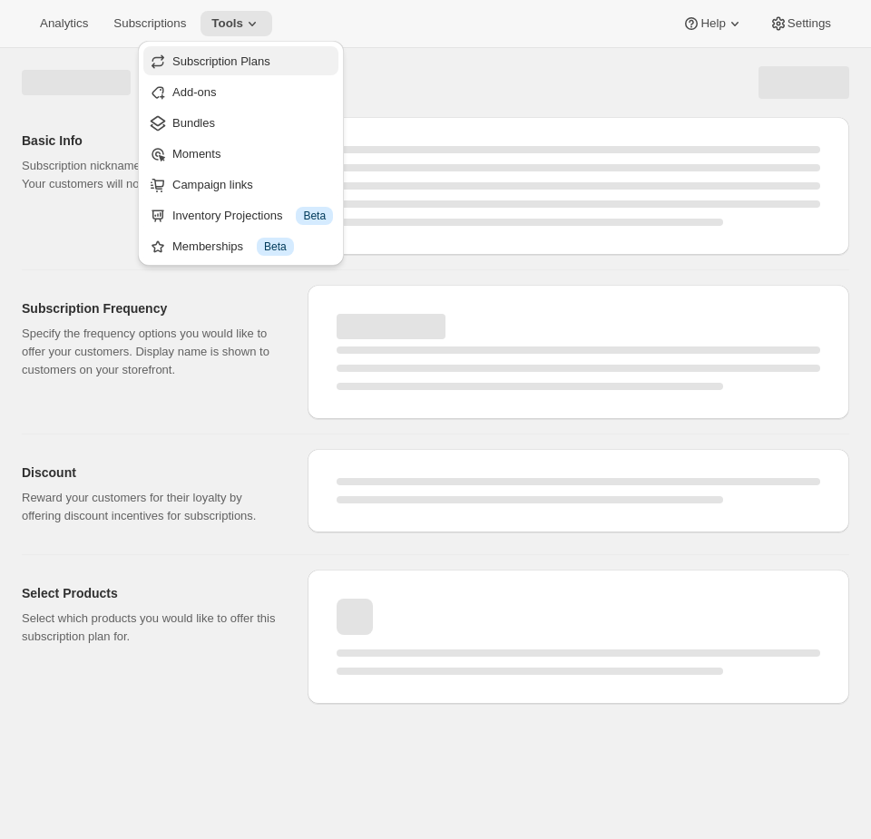
click at [246, 59] on span "Subscription Plans" at bounding box center [221, 61] width 98 height 14
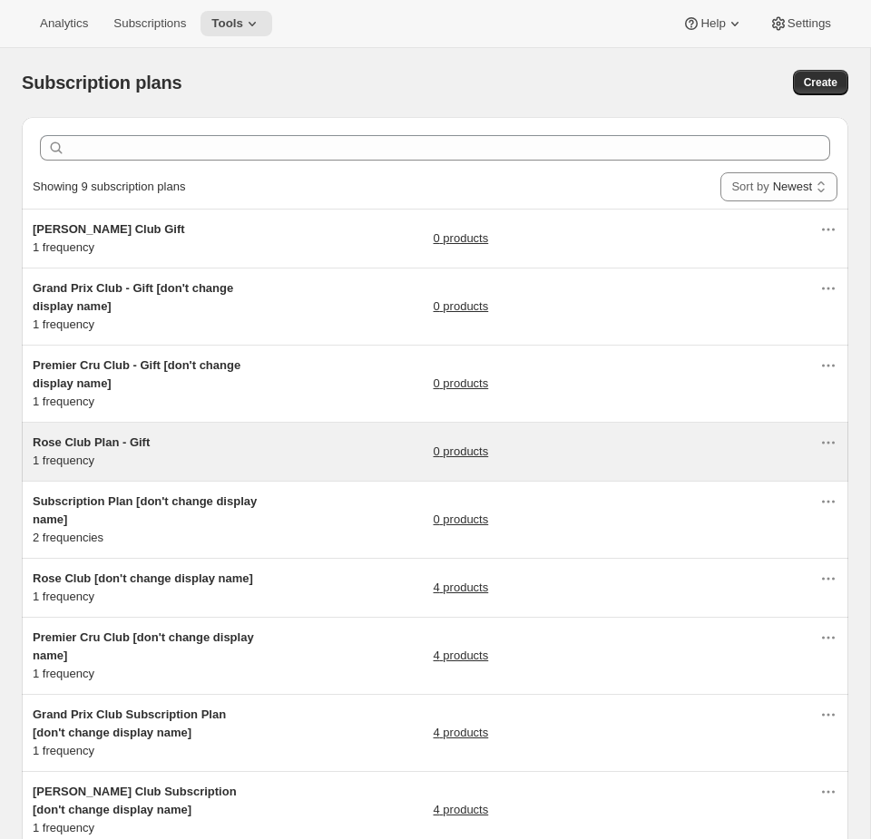
click at [288, 455] on div "Rose Club Plan - Gift 1 frequency 0 products" at bounding box center [426, 451] width 786 height 36
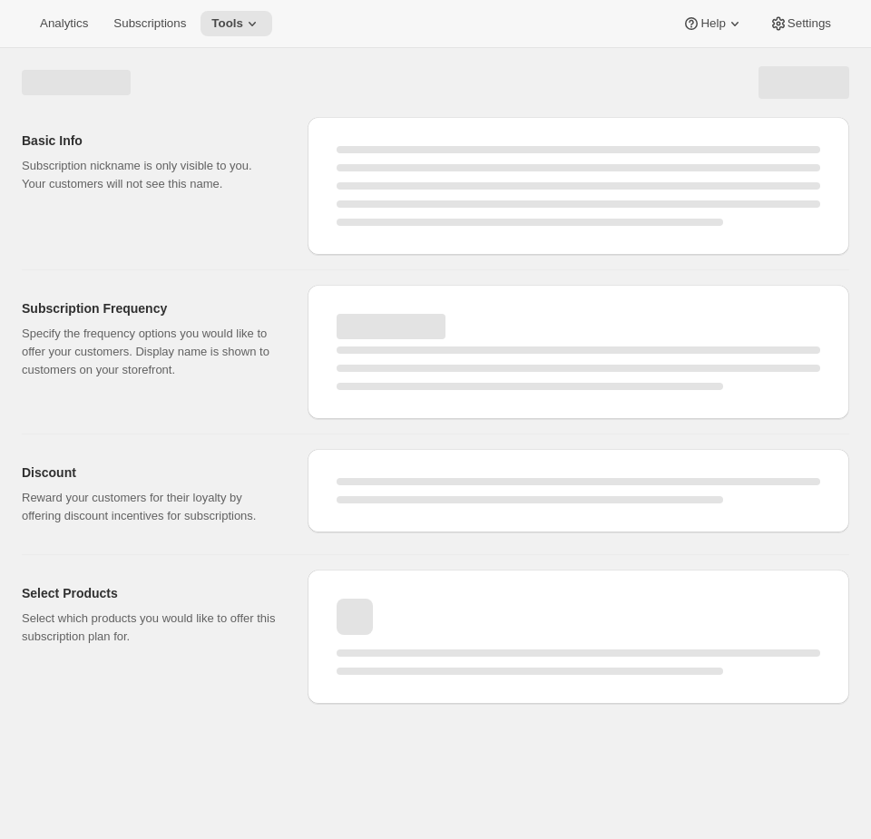
select select "WEEK"
select select "MONTH"
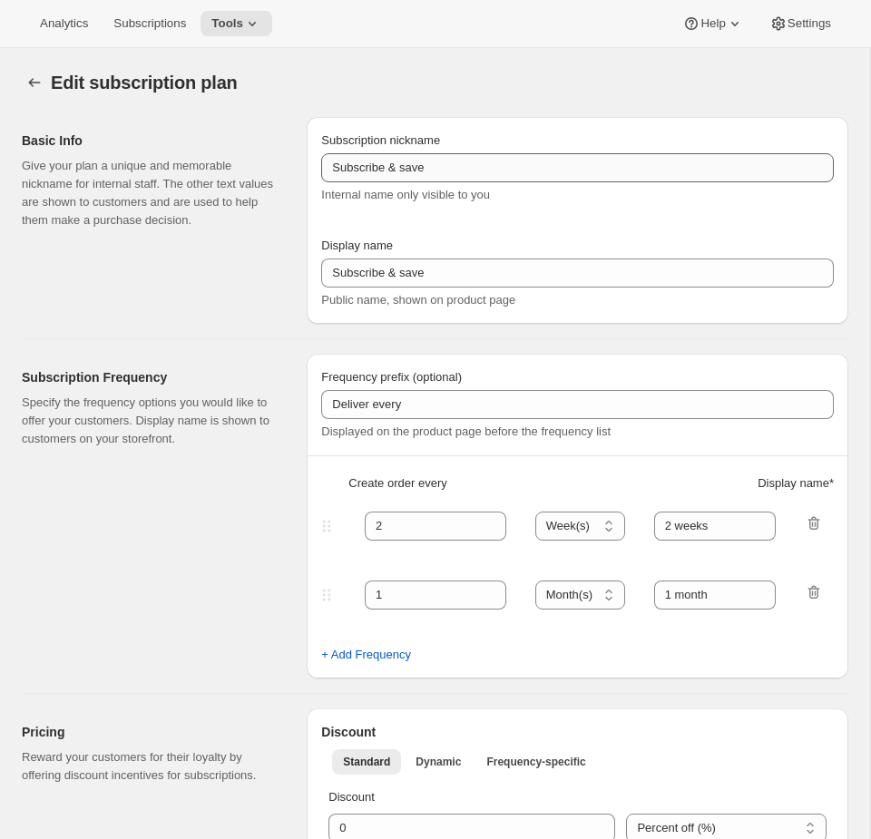
type input "Rose Club Plan - Gift"
type input "Give the Gift of the Rosé Club"
type input "3"
type input "3 months"
checkbox input "true"
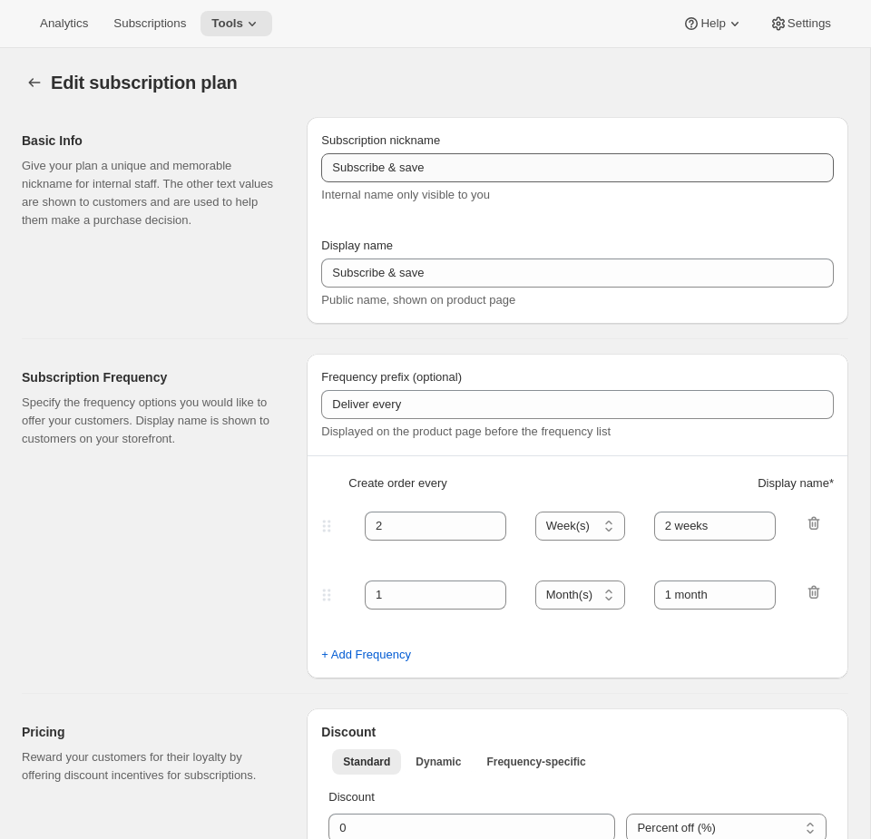
checkbox input "true"
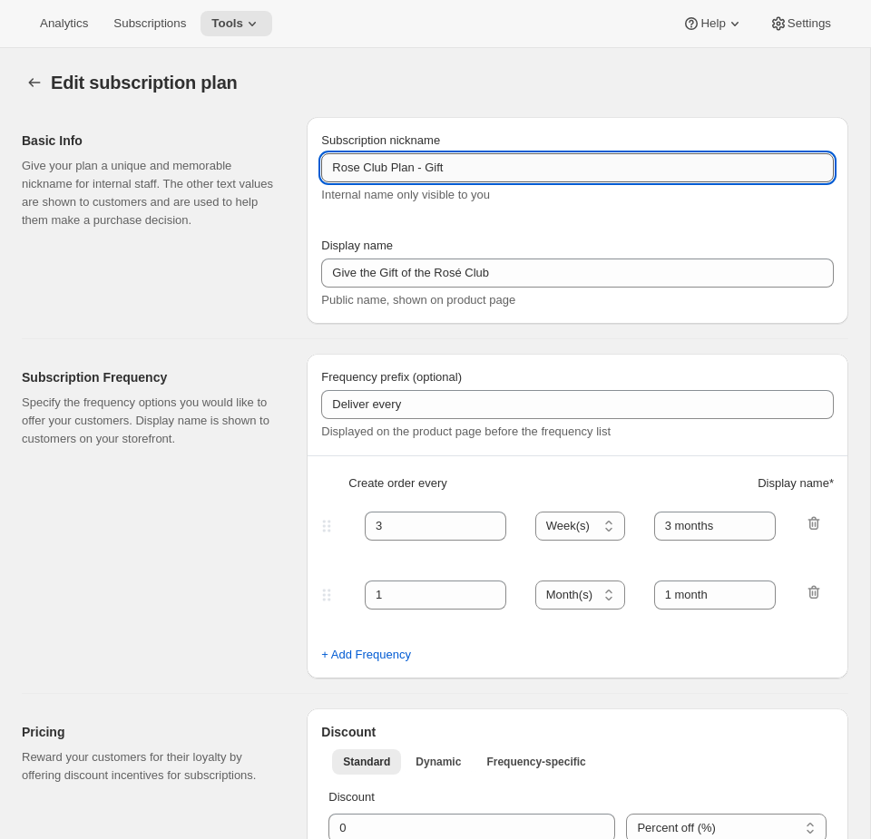
select select "YEARDAY"
select select "12"
select select "9"
select select "3"
select select "10"
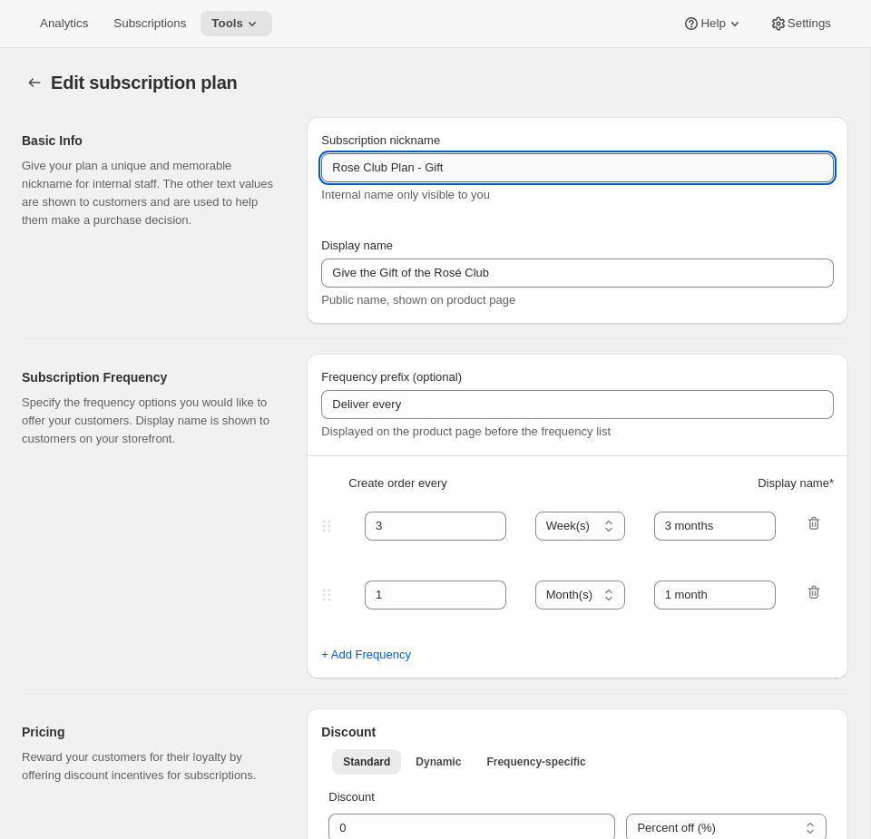
select select "6"
select select "9"
select select "15"
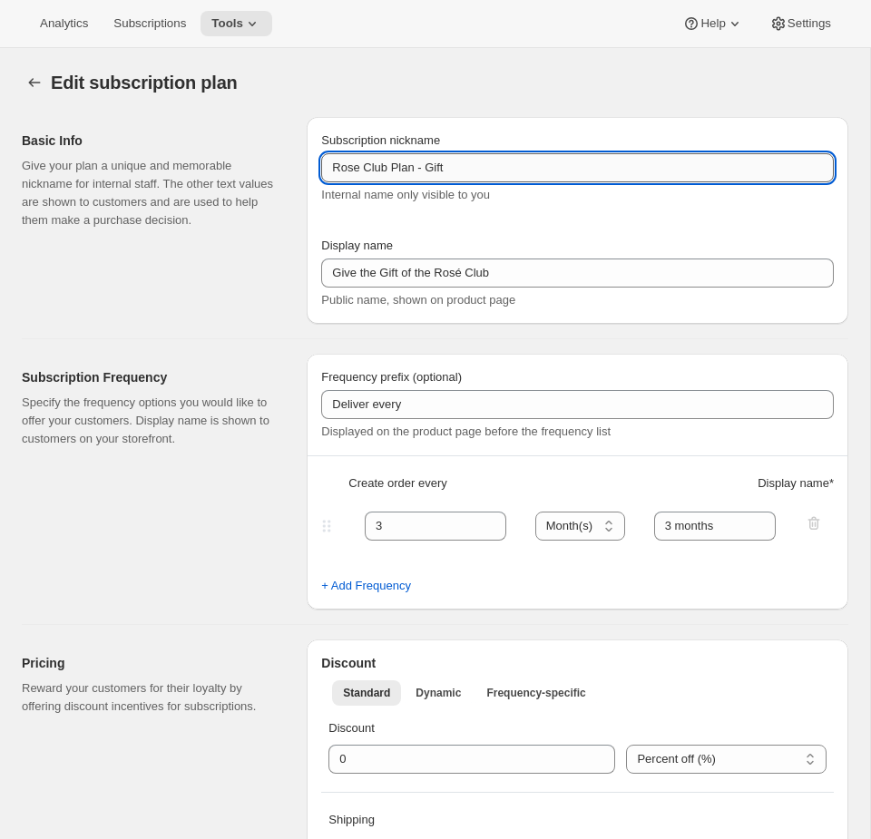
click at [544, 167] on input "Rose Club Plan - Gift" at bounding box center [577, 167] width 512 height 29
paste input "[don't change display name]"
type input "Rose Club Plan - Gift [don't change display name]"
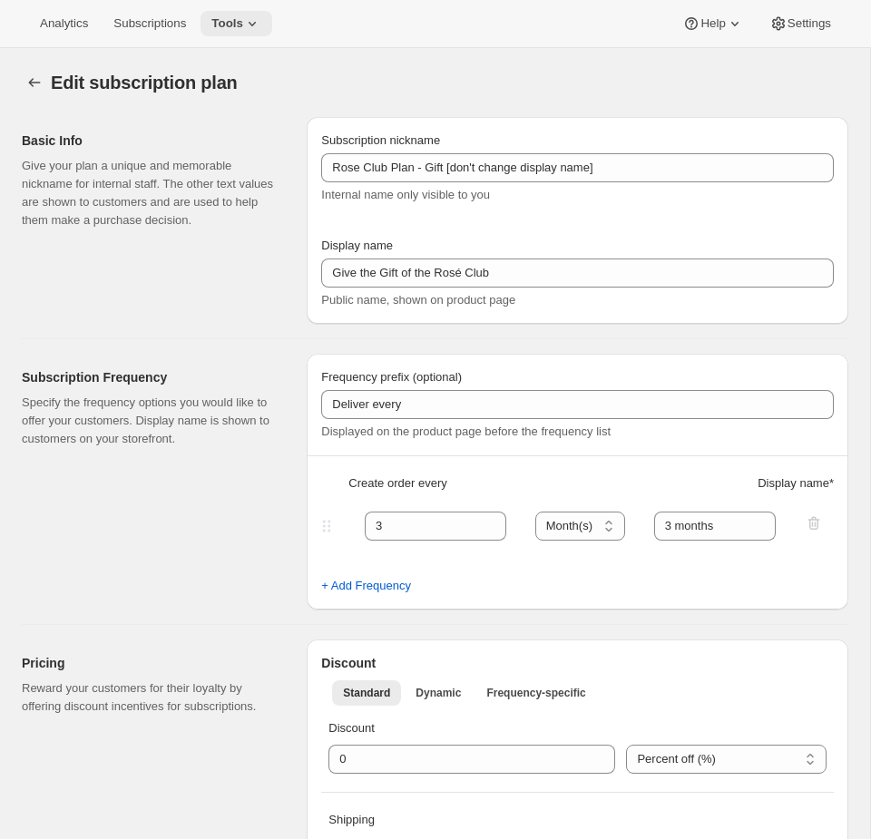
click at [257, 24] on icon at bounding box center [252, 24] width 18 height 18
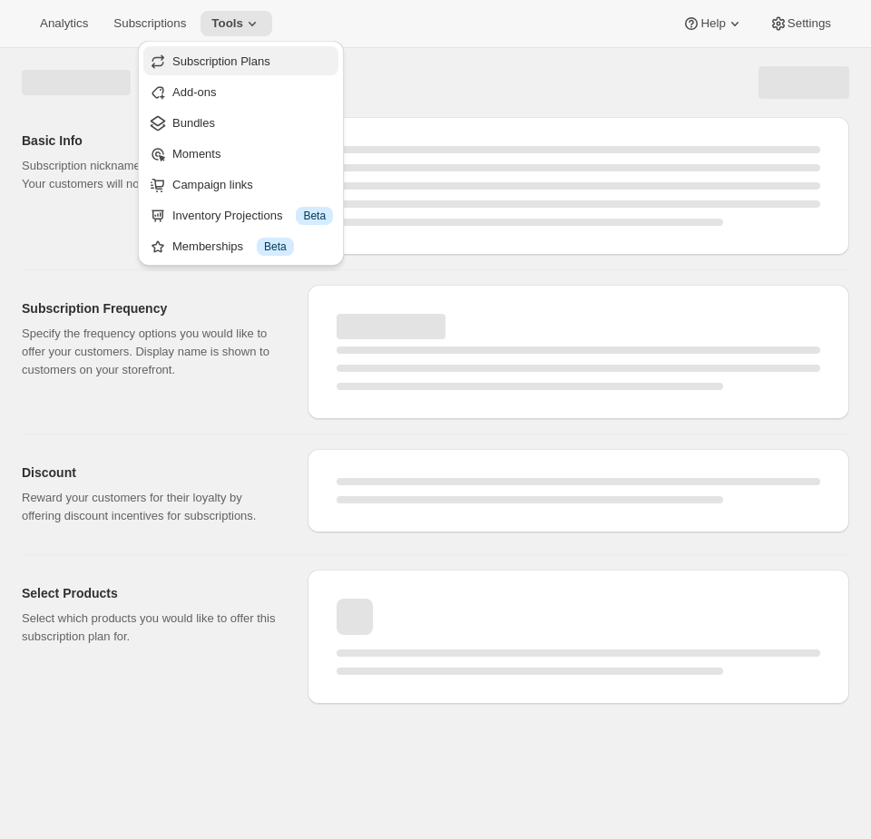
select select "MONTH"
select select "YEARDAY"
select select "12"
select select "9"
select select "3"
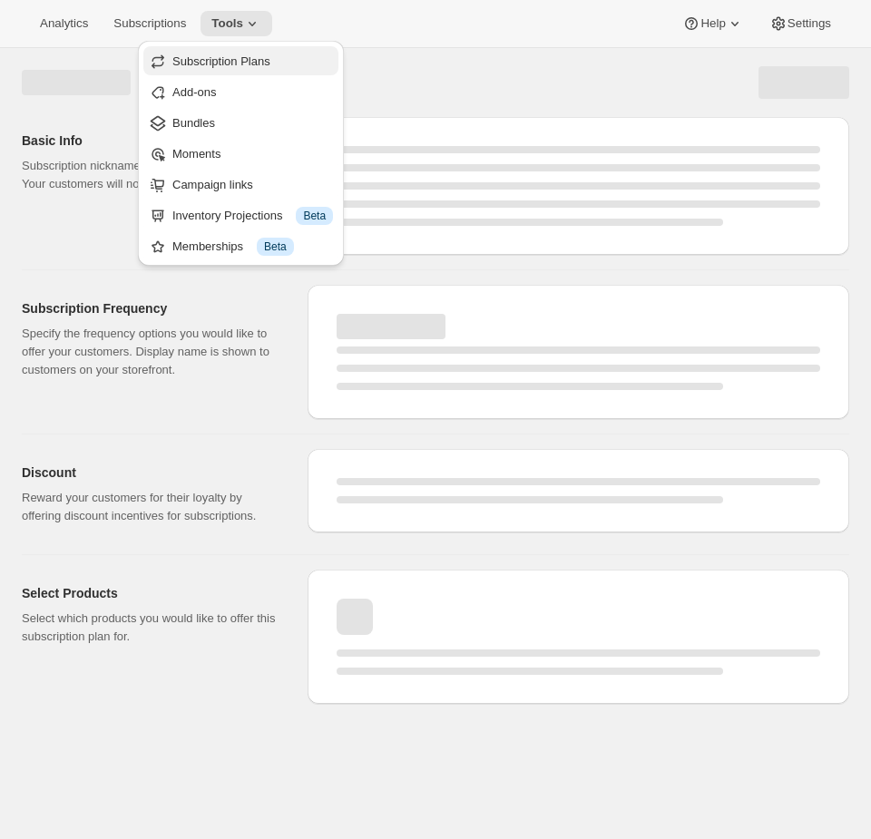
select select "10"
select select "6"
select select "9"
select select "15"
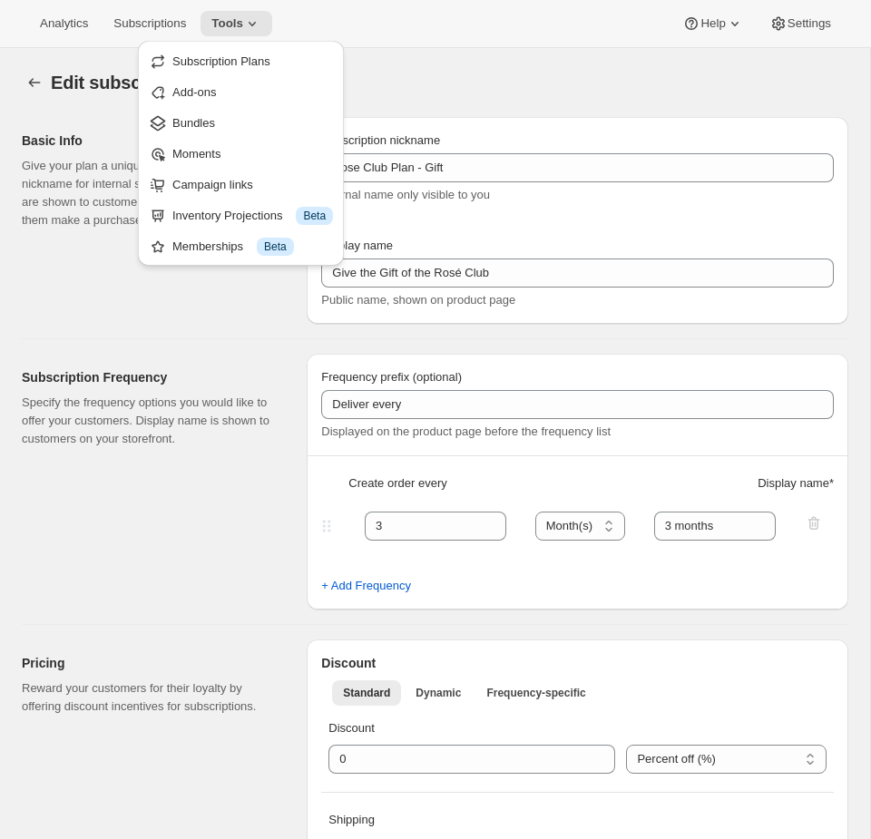
type input "Rose Club Plan - Gift [don't change display name]"
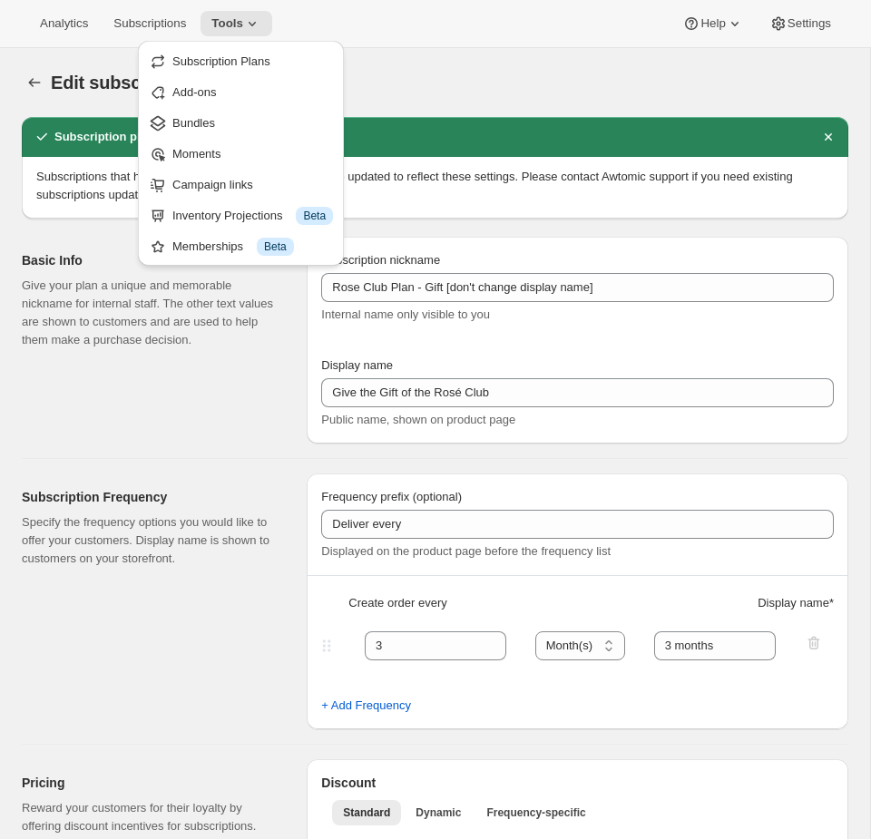
click at [415, 19] on div "Analytics Subscriptions Tools Help Settings" at bounding box center [435, 24] width 871 height 48
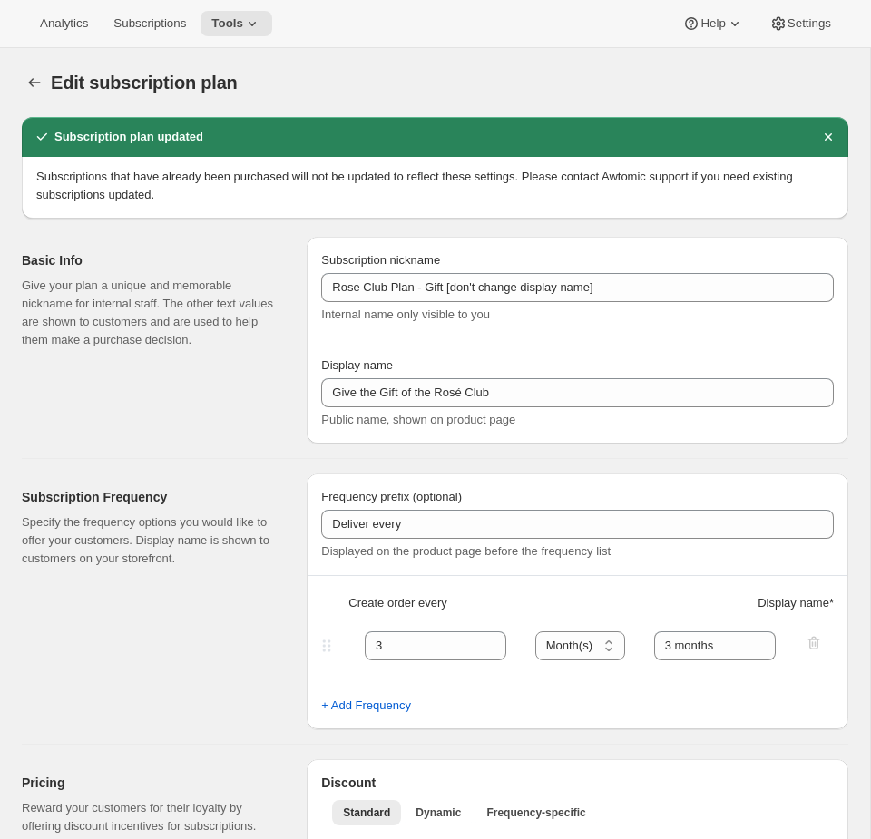
click at [229, 42] on div "Analytics Subscriptions Tools Help Settings" at bounding box center [435, 24] width 871 height 48
click at [240, 11] on button "Tools" at bounding box center [236, 23] width 72 height 25
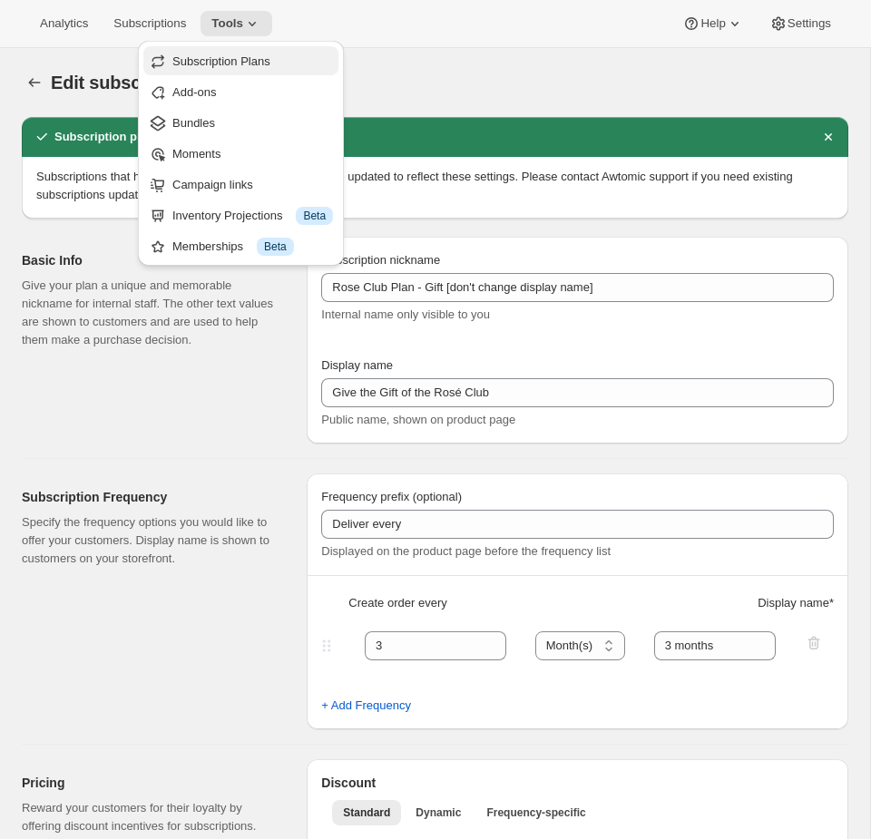
click at [244, 53] on span "Subscription Plans" at bounding box center [252, 62] width 161 height 18
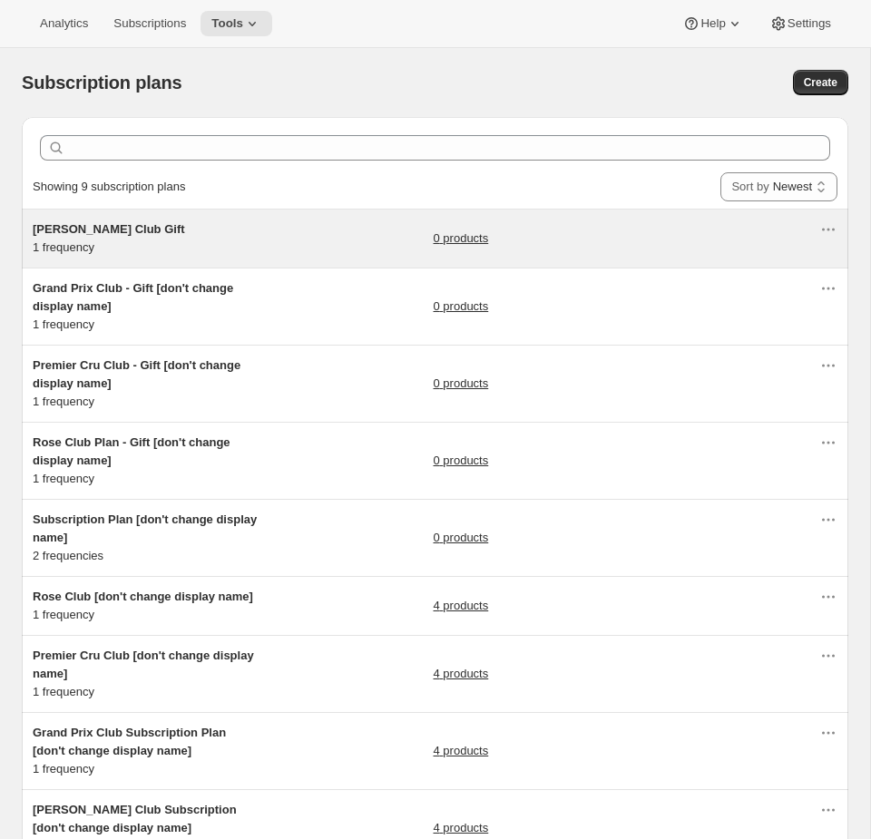
click at [279, 256] on div "Hunt Club Gift 1 frequency 0 products" at bounding box center [426, 238] width 786 height 36
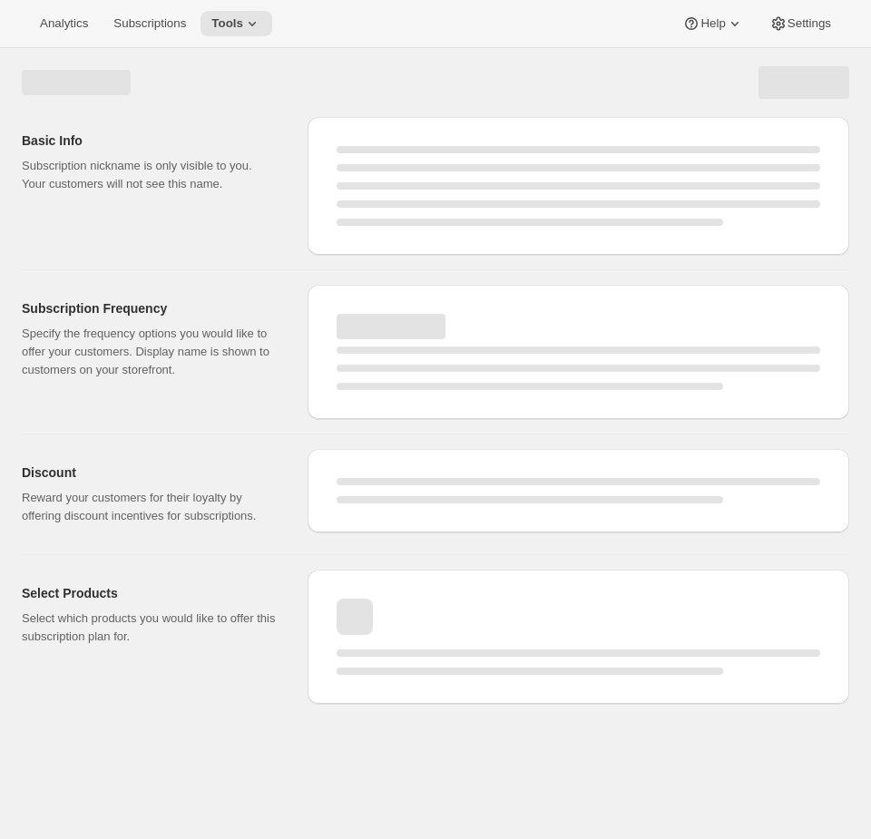
select select "WEEK"
select select "MONTH"
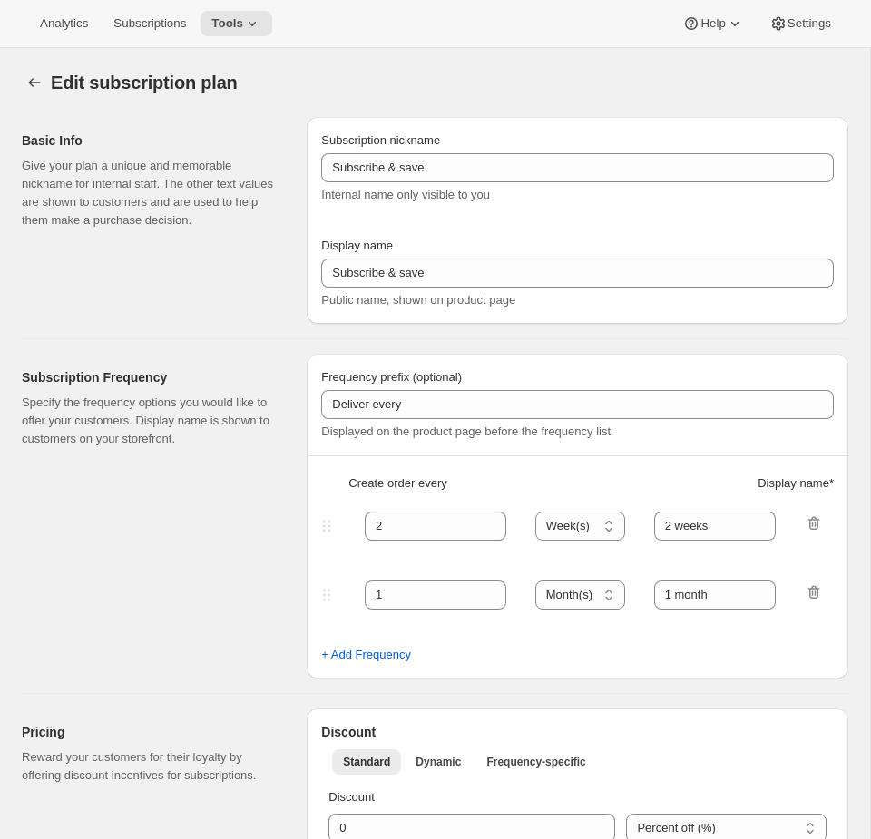
type input "[PERSON_NAME] Club Gift"
type input "Give the gift of the Hunt Club"
type input "3"
type input "3 months"
checkbox input "true"
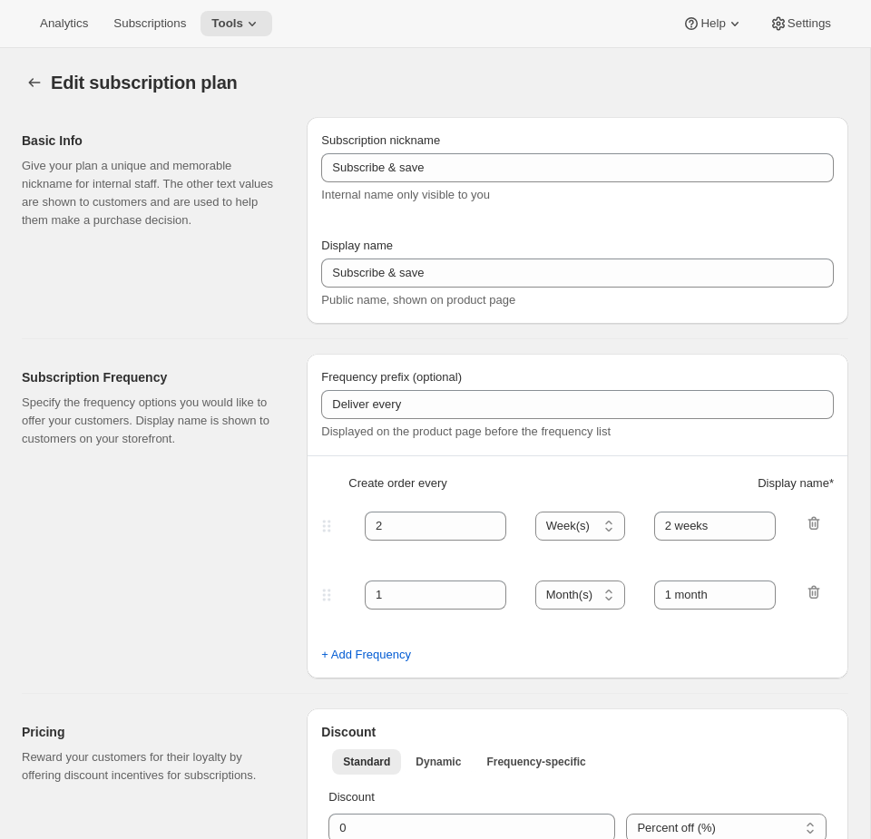
checkbox input "true"
select select "YEARDAY"
select select "12"
select select "9"
select select "3"
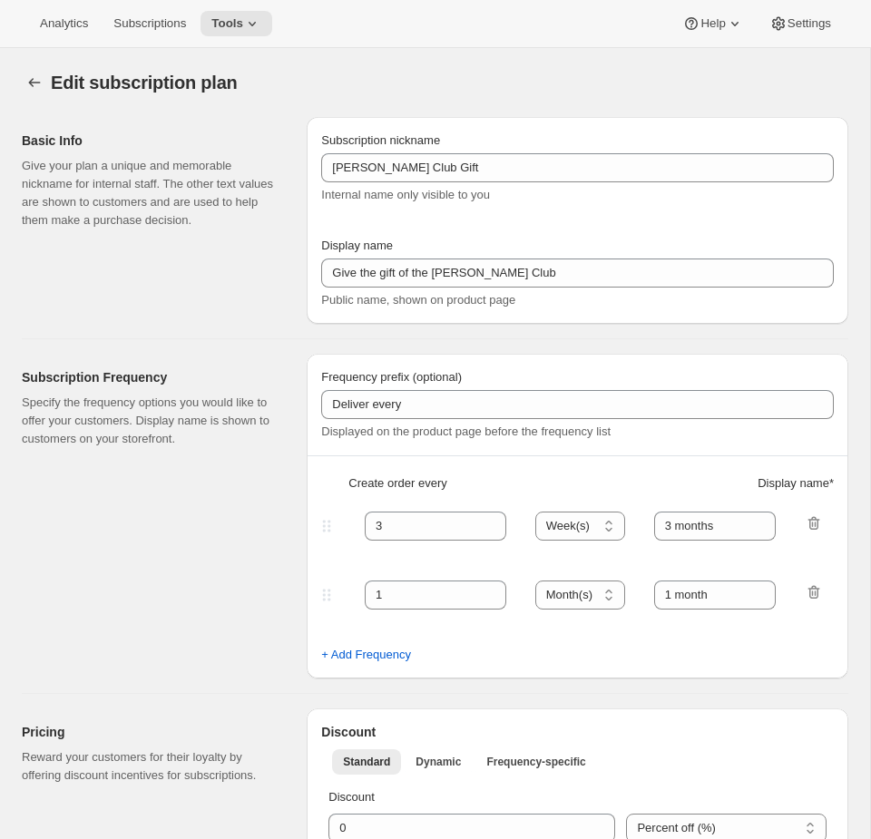
select select "10"
select select "6"
select select "9"
select select "15"
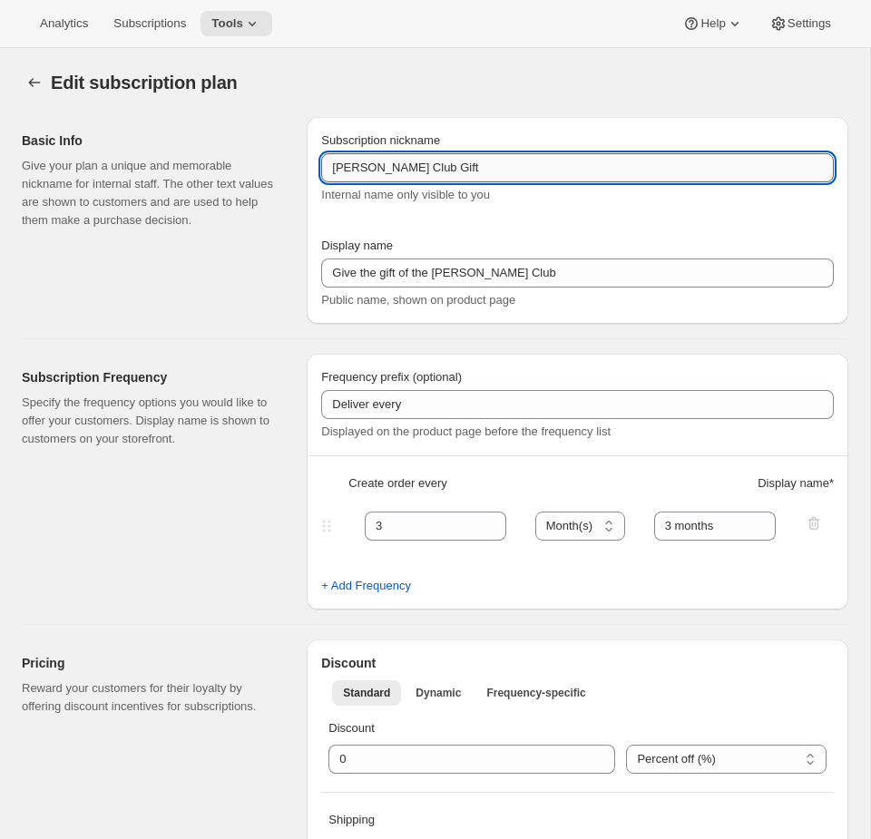
click at [498, 170] on input "[PERSON_NAME] Club Gift" at bounding box center [577, 167] width 512 height 29
paste input "[don't change display name]"
type input "Hunt Club Gift [don't change display name]"
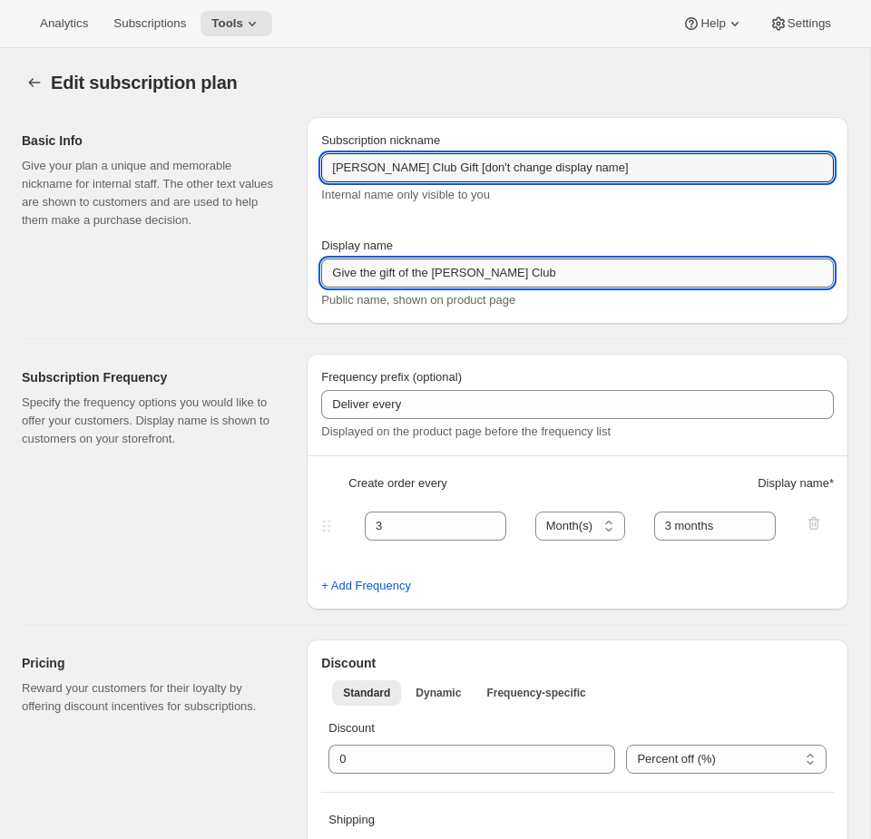
click at [561, 264] on input "Give the gift of the Hunt Club" at bounding box center [577, 272] width 512 height 29
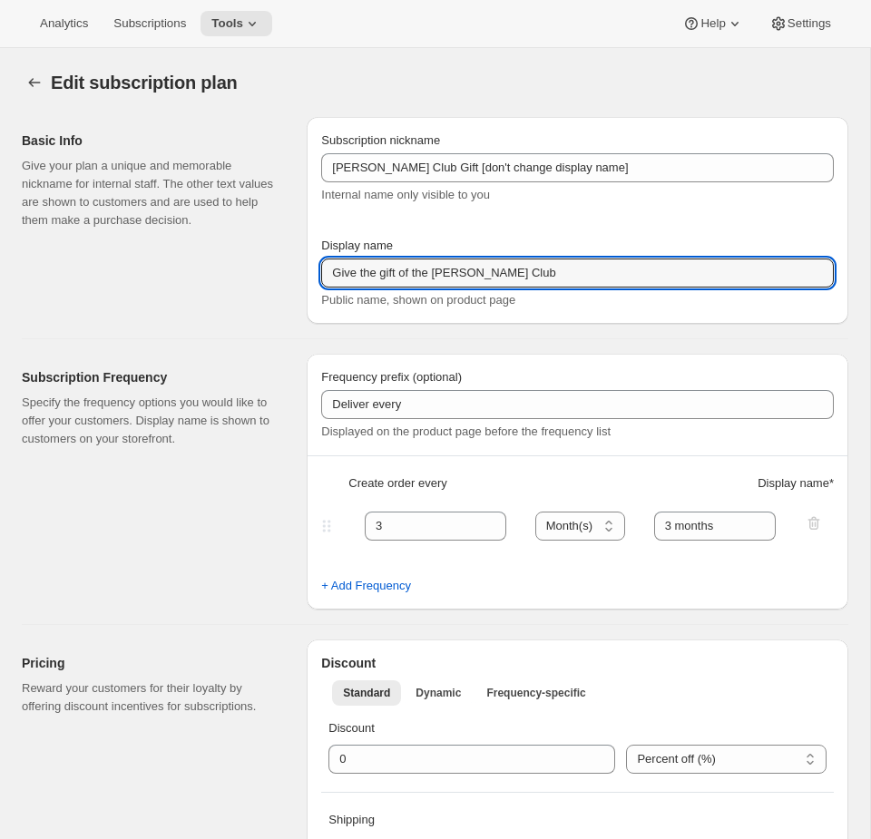
drag, startPoint x: 589, startPoint y: 262, endPoint x: 41, endPoint y: 260, distance: 548.6
click at [41, 260] on div "Basic Info Give your plan a unique and memorable nickname for internal staff. T…" at bounding box center [427, 212] width 841 height 221
click at [505, 267] on input "Give the gift of the Hunt Club" at bounding box center [577, 272] width 512 height 29
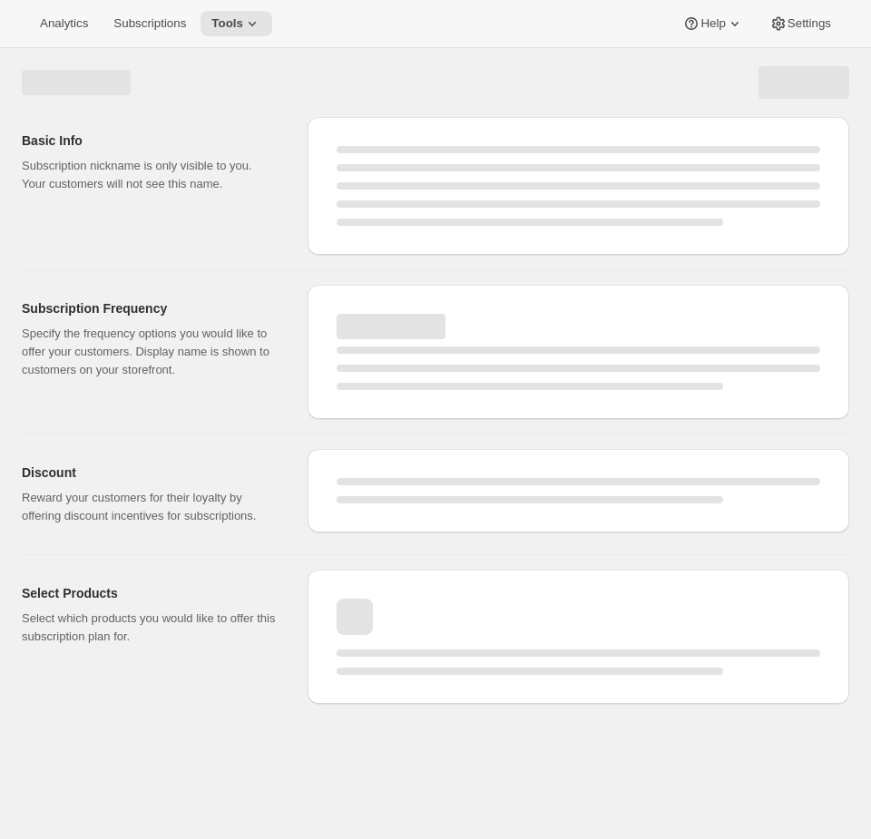
select select "MONTH"
select select "YEARDAY"
select select "12"
select select "9"
select select "3"
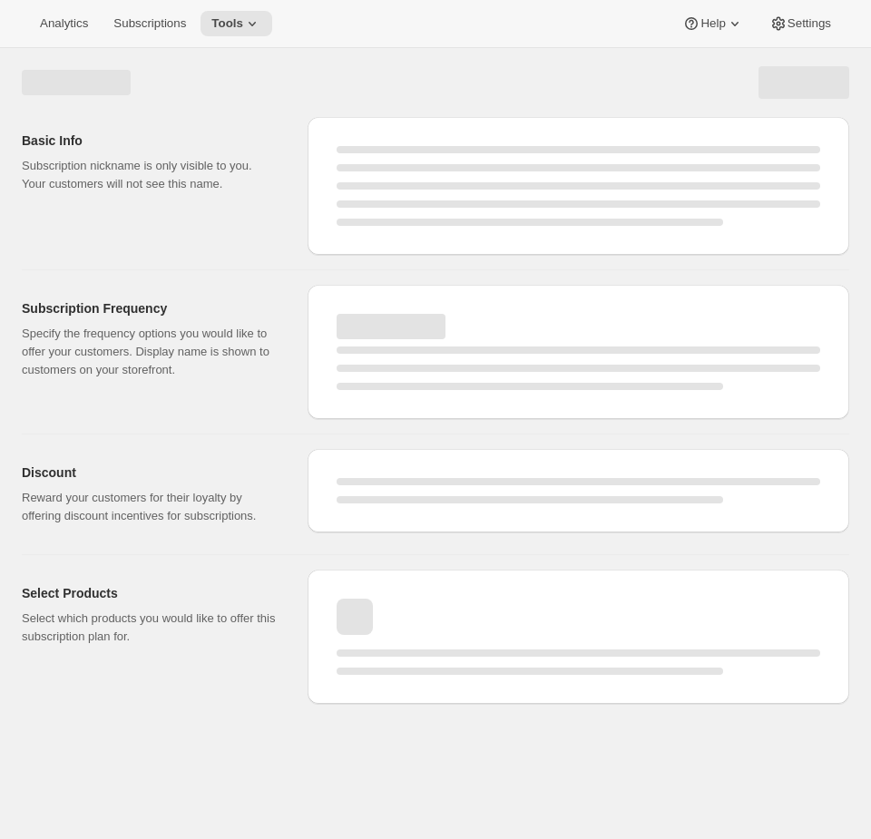
select select "10"
select select "6"
select select "9"
select select "15"
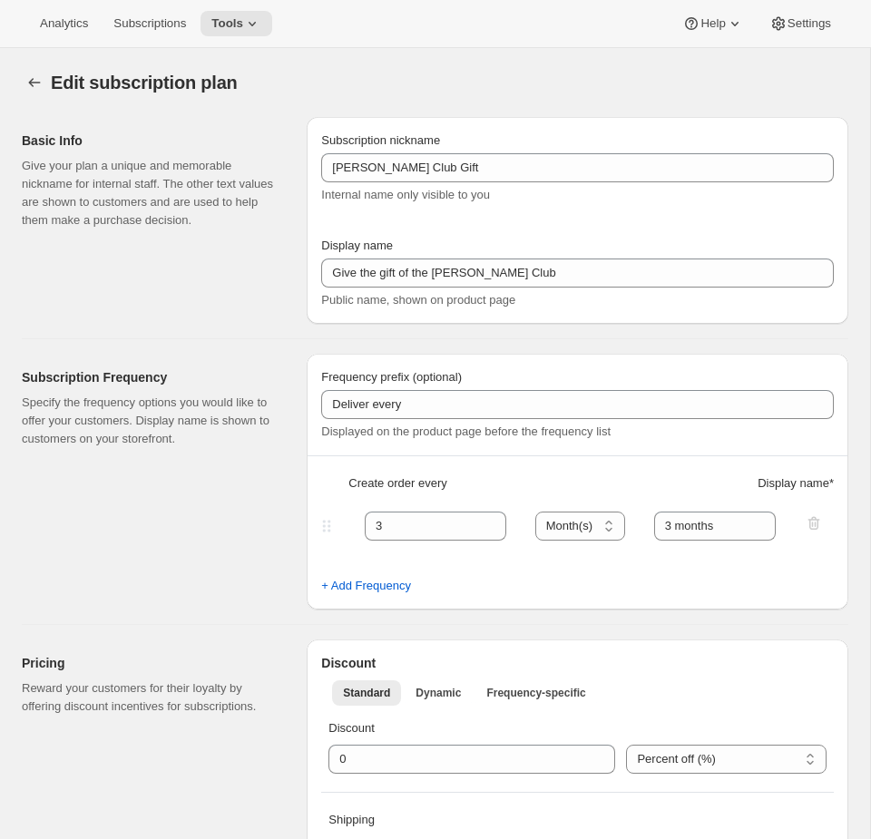
type input "Hunt Club Gift [don't change display name]"
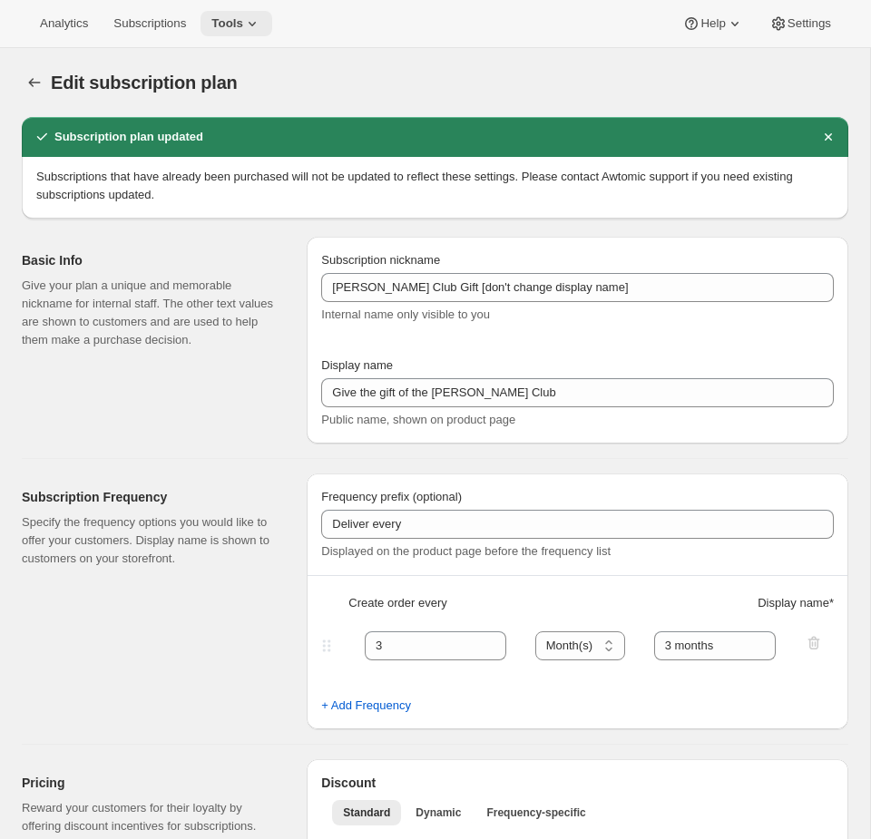
click at [243, 21] on span "Tools" at bounding box center [227, 23] width 32 height 15
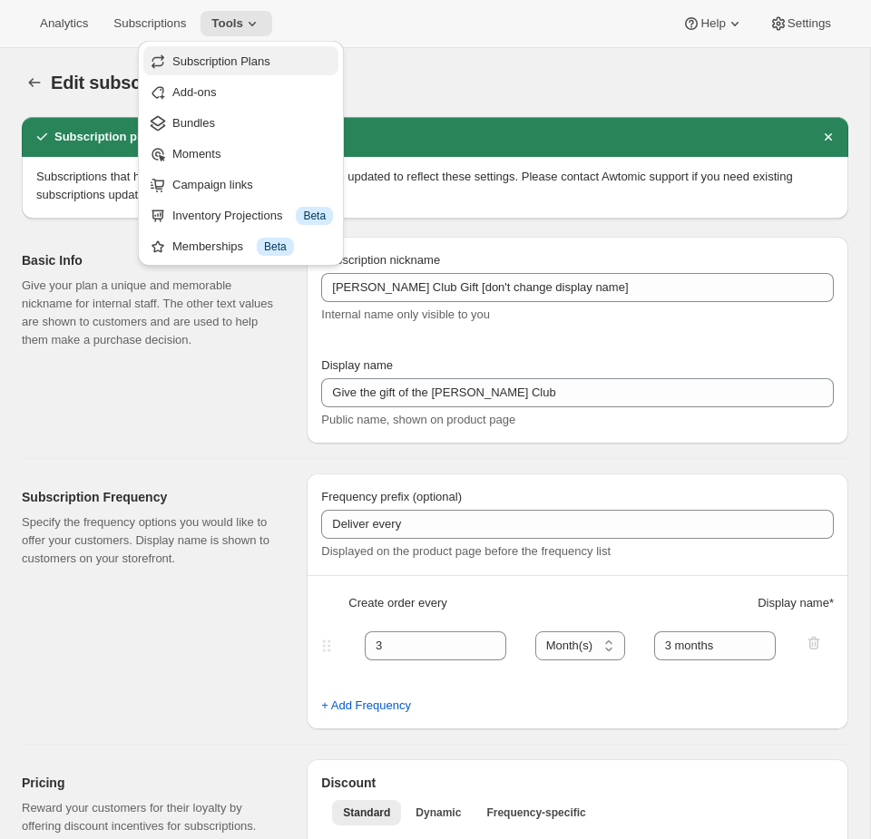
click at [224, 53] on span "Subscription Plans" at bounding box center [252, 62] width 161 height 18
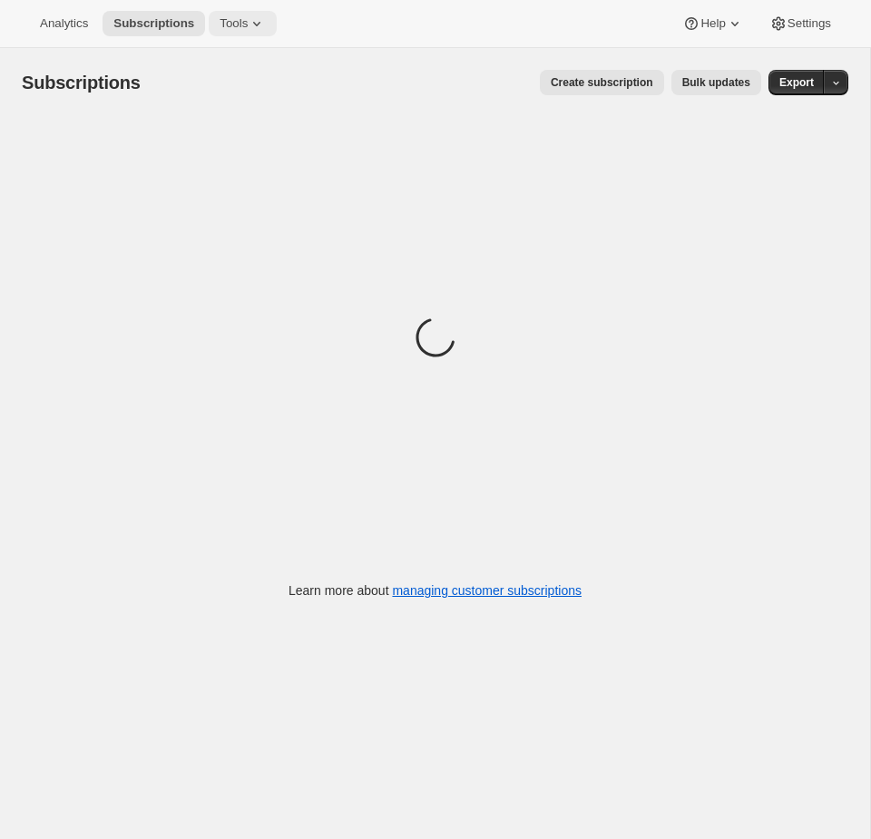
click at [248, 30] on span "Tools" at bounding box center [233, 23] width 28 height 15
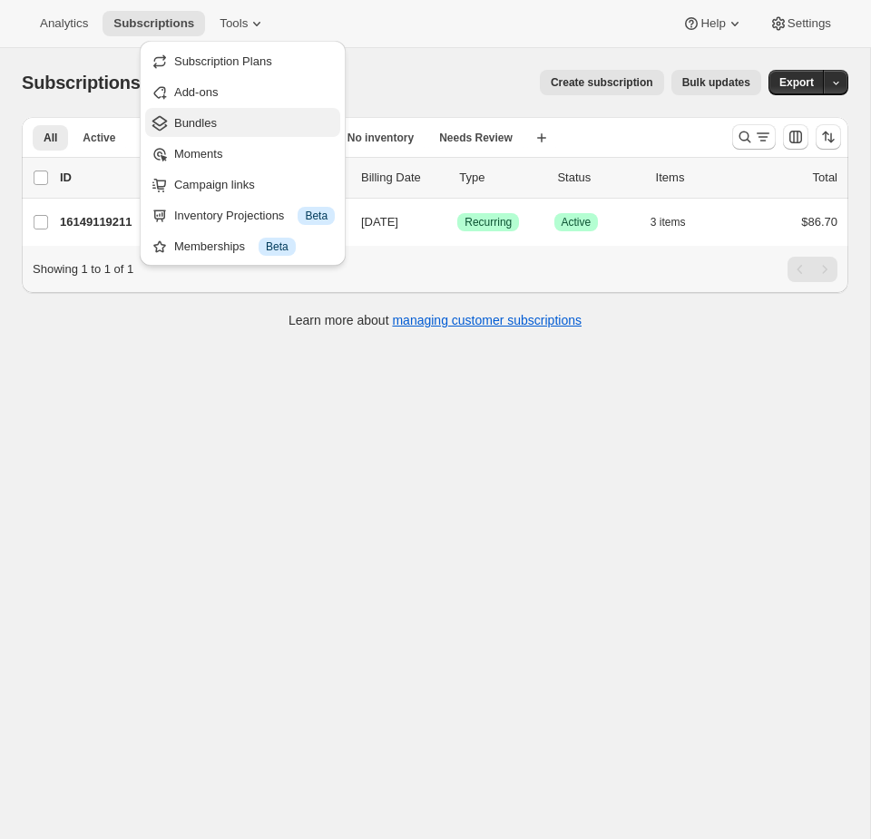
click at [205, 122] on span "Bundles" at bounding box center [195, 123] width 43 height 14
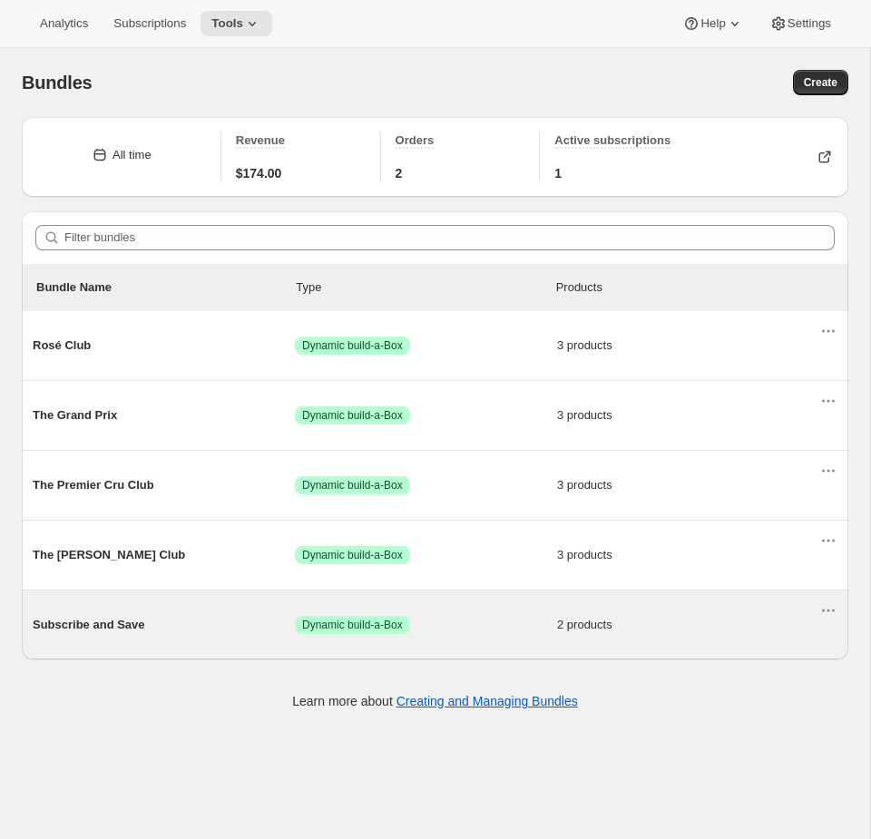
click at [478, 611] on div "Subscribe and Save Success Dynamic build-a-Box 2 products" at bounding box center [426, 624] width 786 height 47
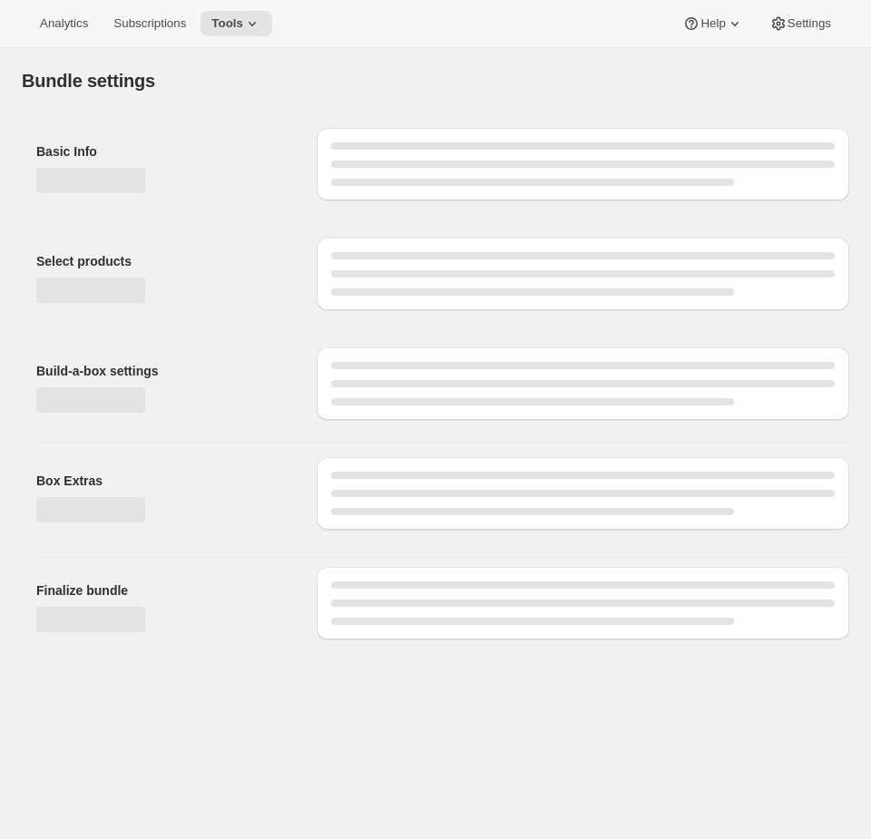
type input "Subscribe and Save"
select select "minMax"
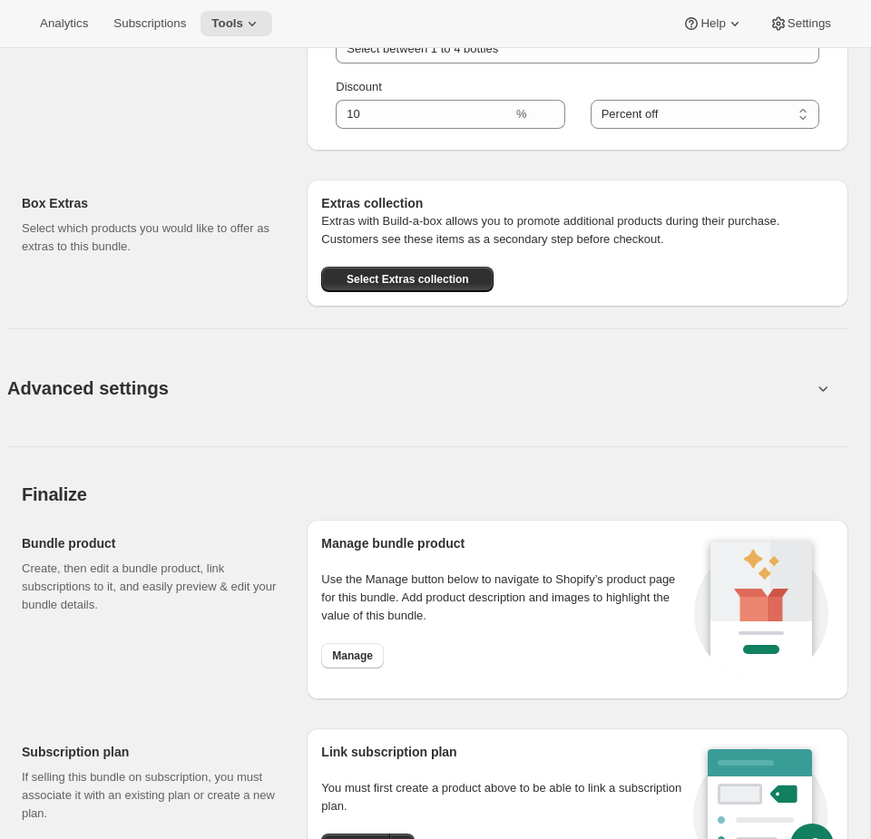
scroll to position [1277, 0]
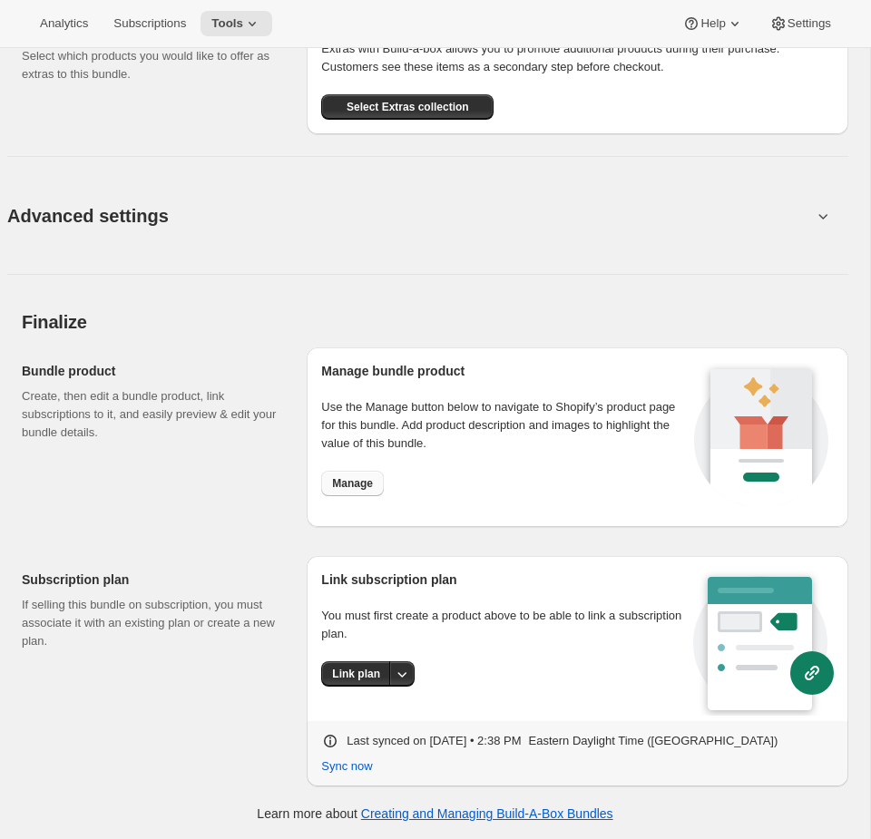
click at [367, 491] on button "Manage" at bounding box center [352, 483] width 63 height 25
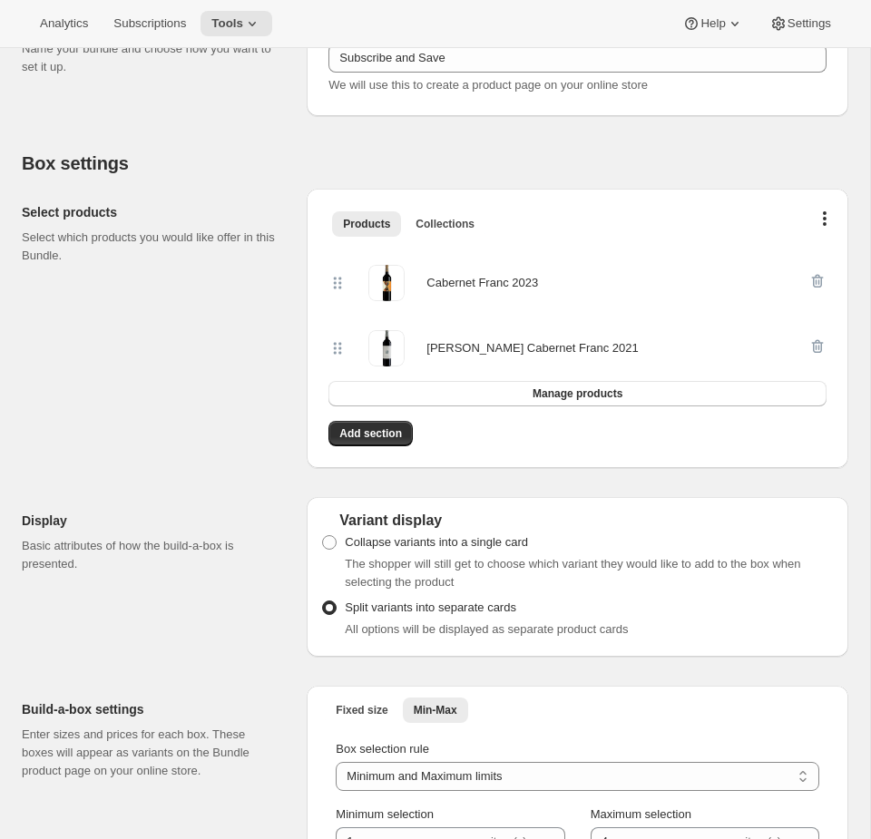
scroll to position [0, 0]
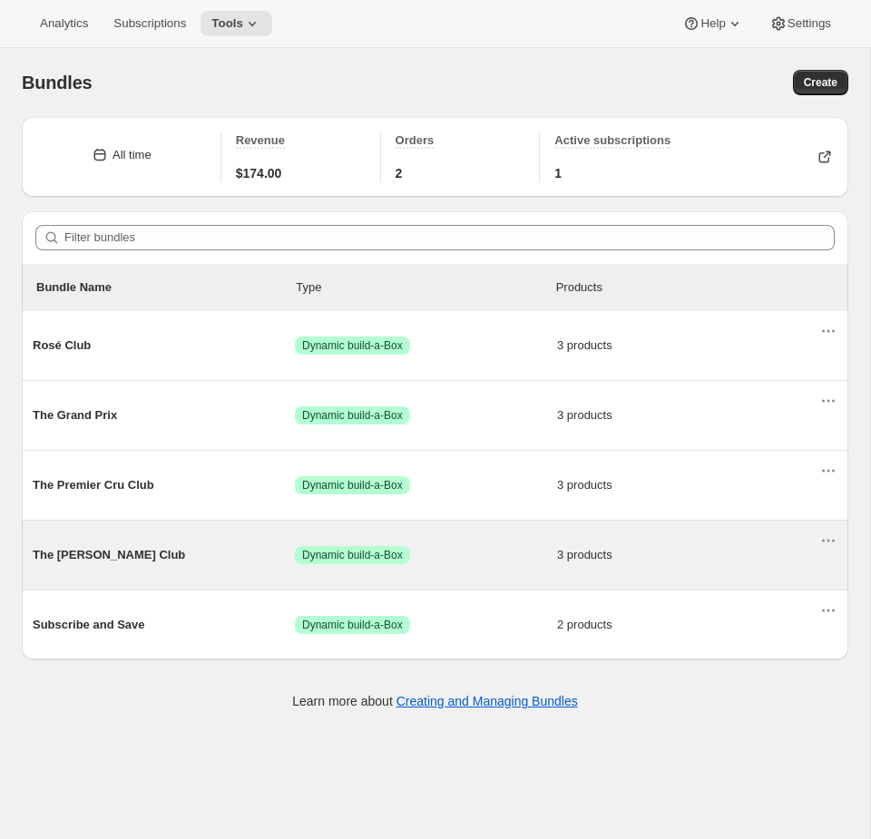
click at [452, 579] on div "The Hunt Club Success Dynamic build-a-Box 3 products" at bounding box center [426, 554] width 786 height 47
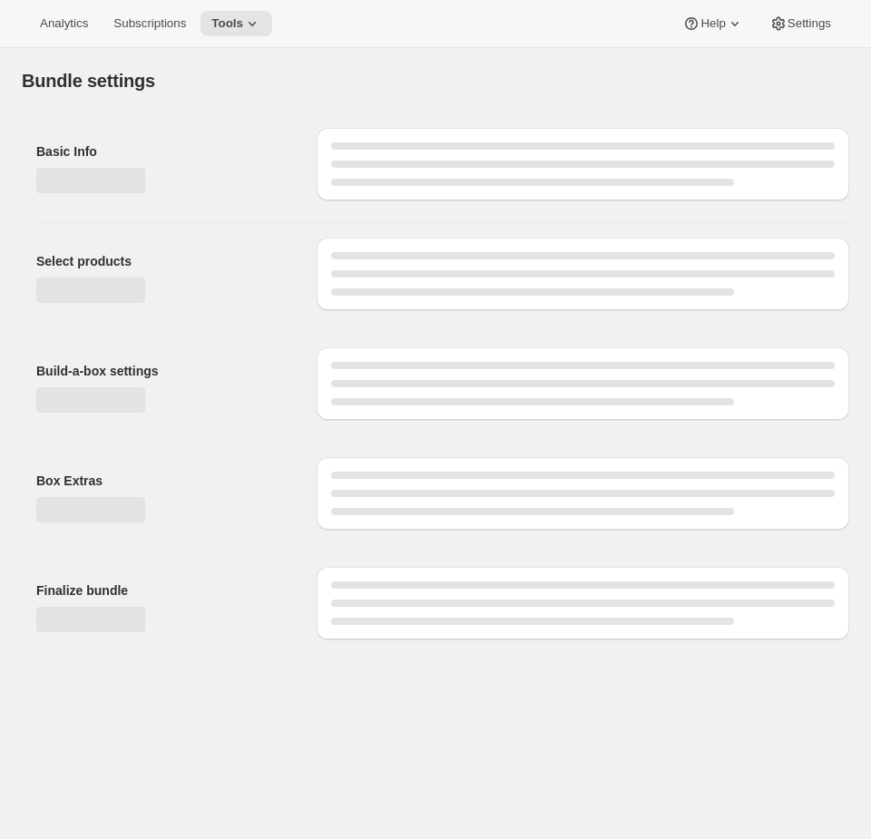
type input "The Hunt Club"
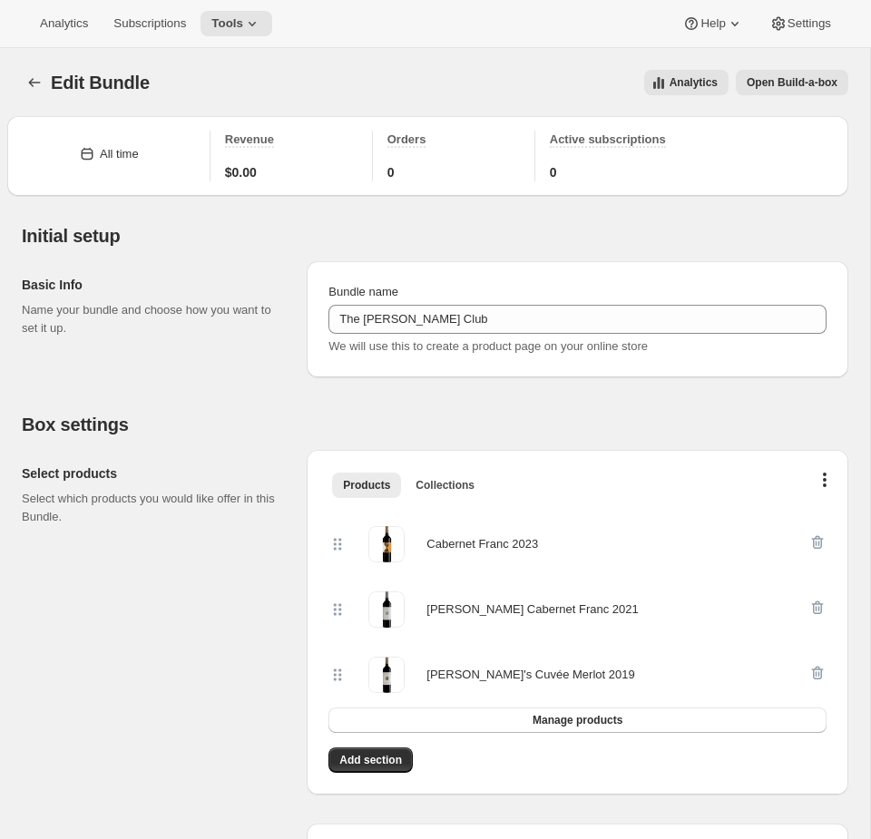
scroll to position [1307, 0]
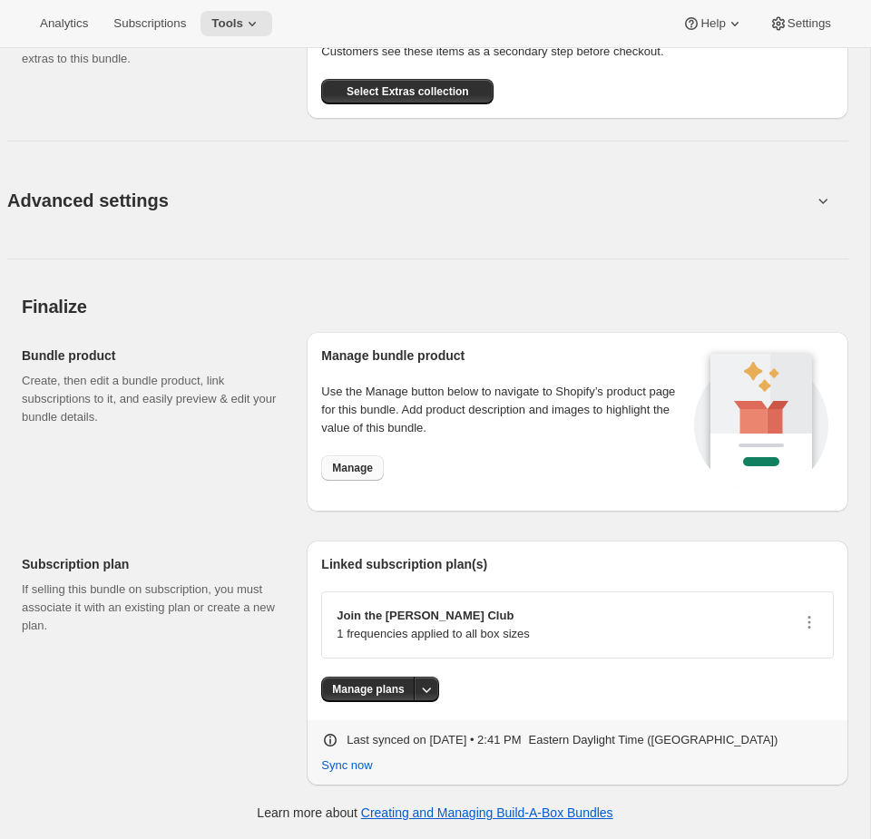
click at [367, 464] on span "Manage" at bounding box center [352, 468] width 41 height 15
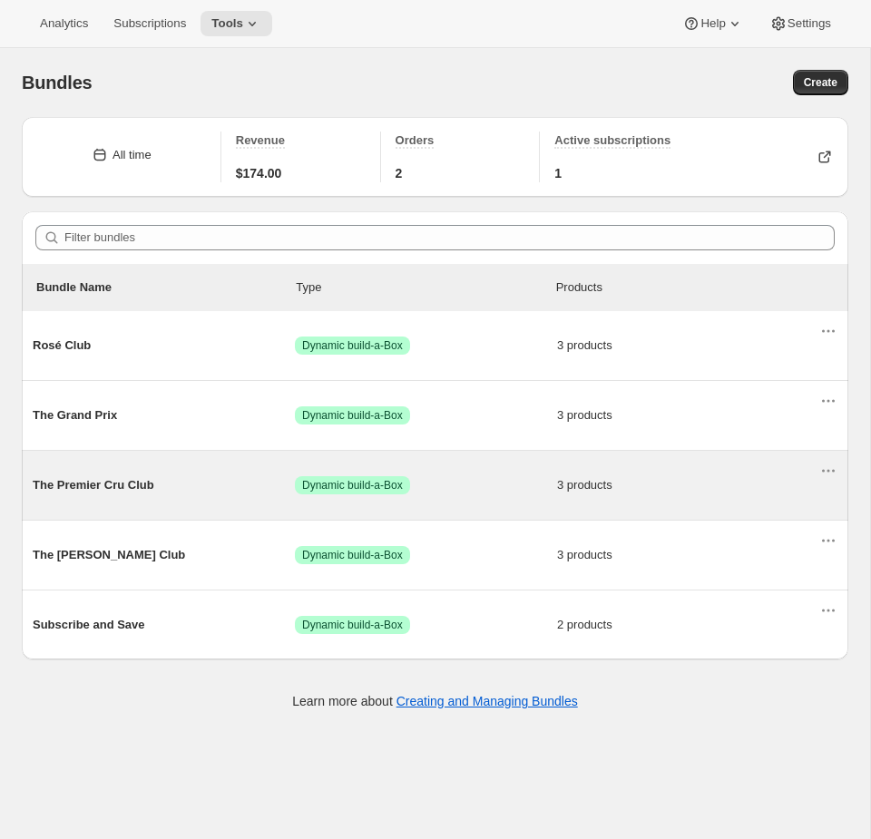
click at [314, 492] on span "Dynamic build-a-Box" at bounding box center [352, 485] width 101 height 15
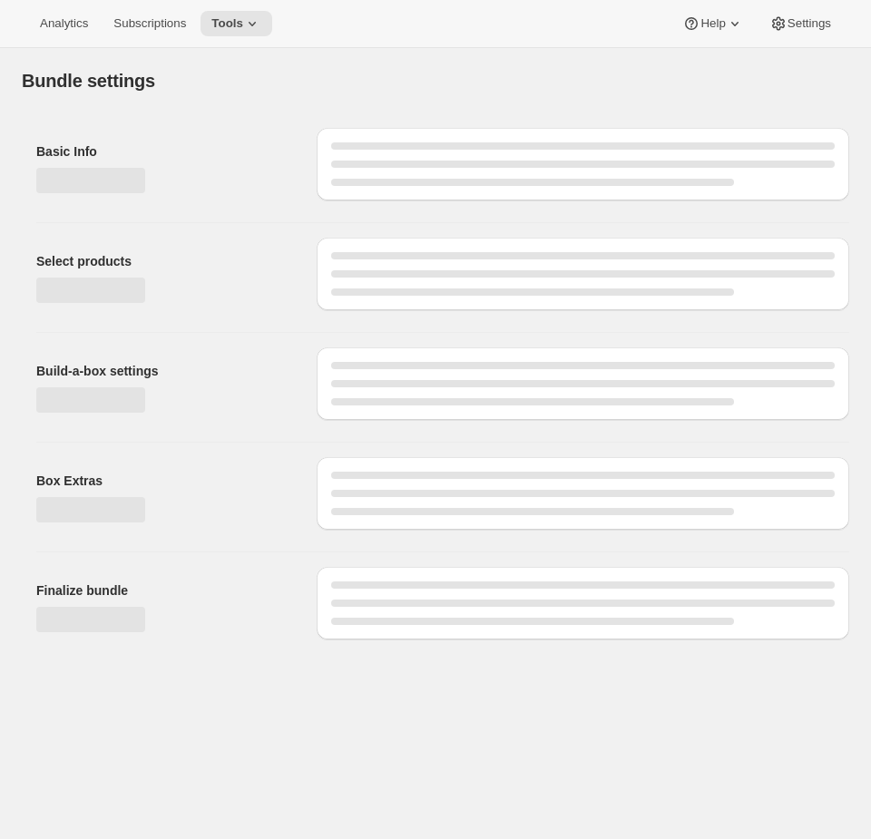
type input "The Premier Cru Club"
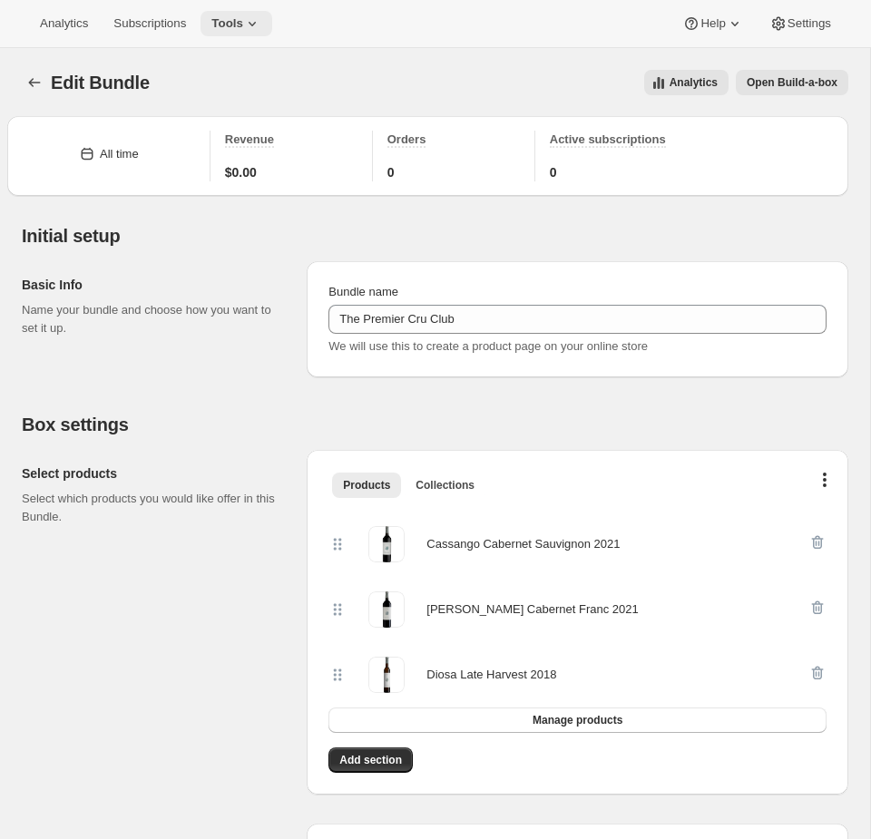
click at [242, 22] on span "Tools" at bounding box center [227, 23] width 32 height 15
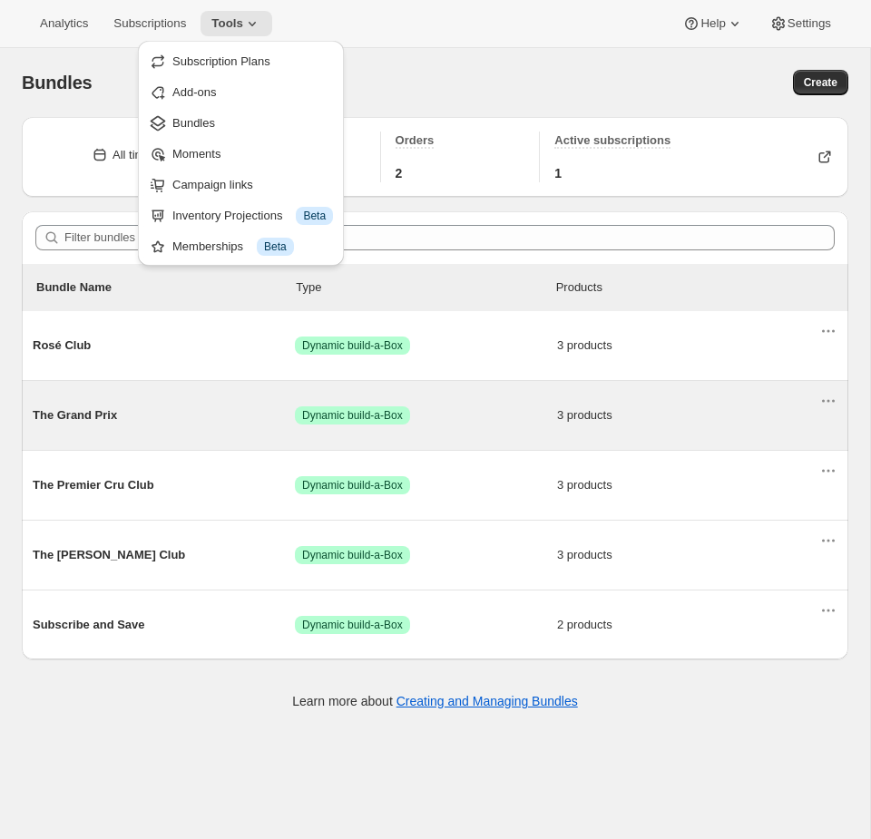
click at [253, 426] on div "The Grand Prix Success Dynamic build-a-Box 3 products" at bounding box center [426, 415] width 786 height 47
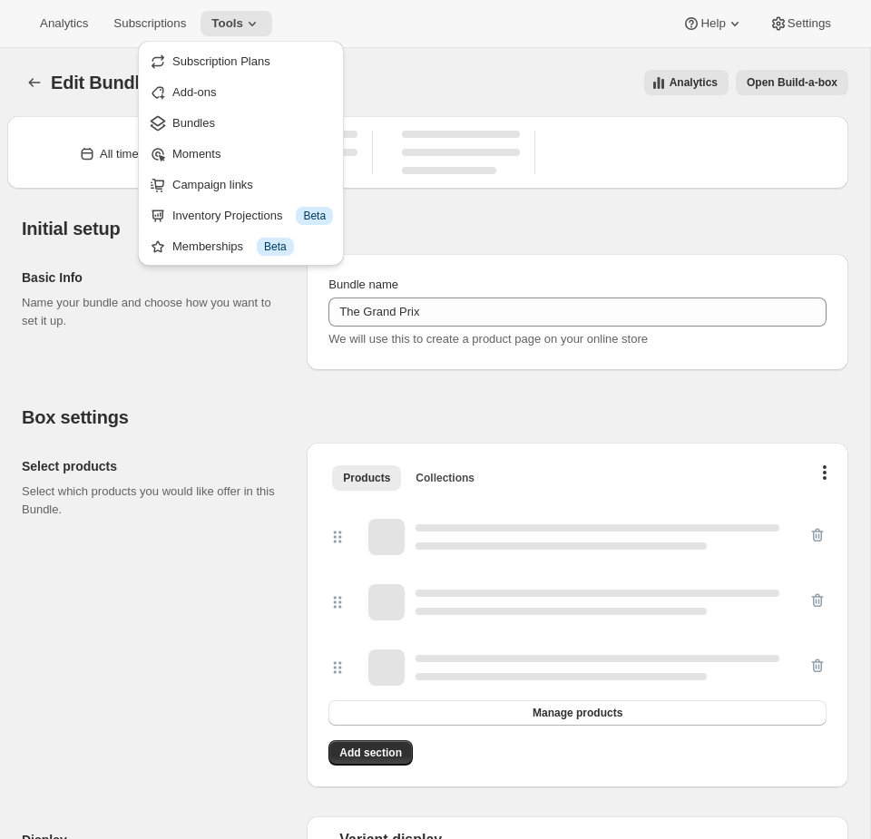
type input "The Grand Prix"
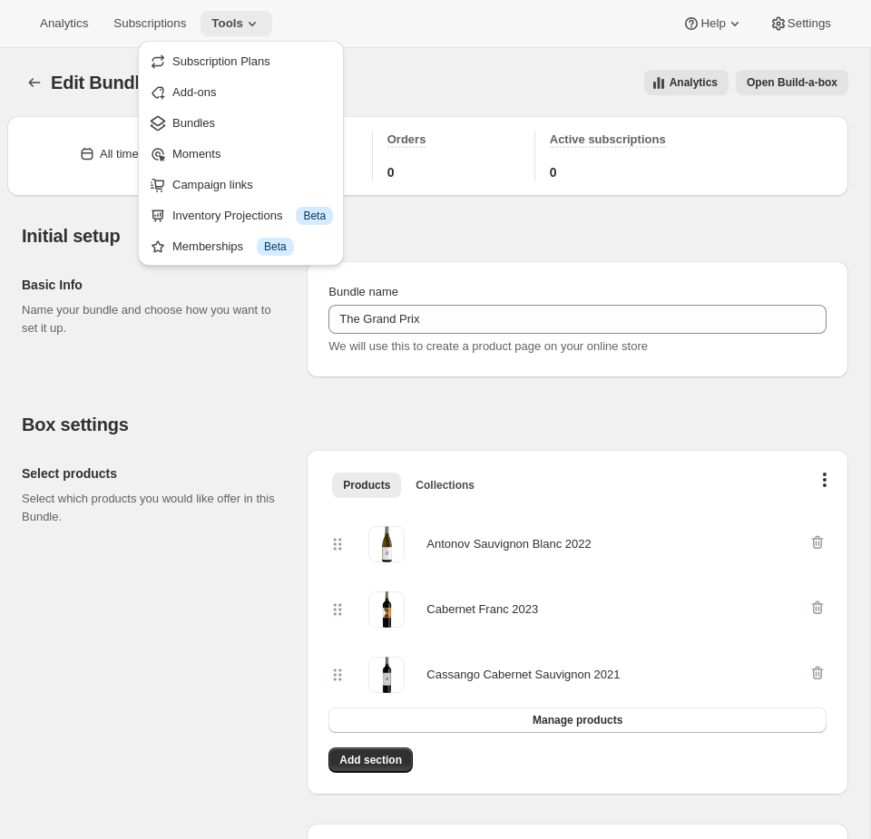
click at [256, 23] on icon at bounding box center [252, 24] width 18 height 18
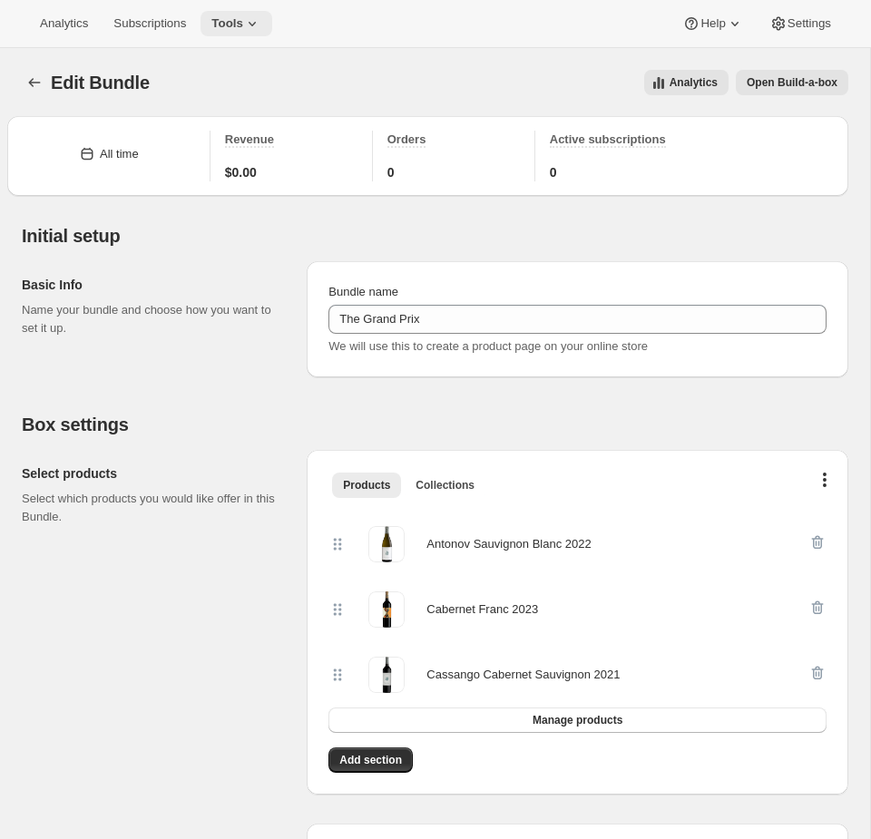
click at [253, 24] on icon at bounding box center [252, 24] width 18 height 18
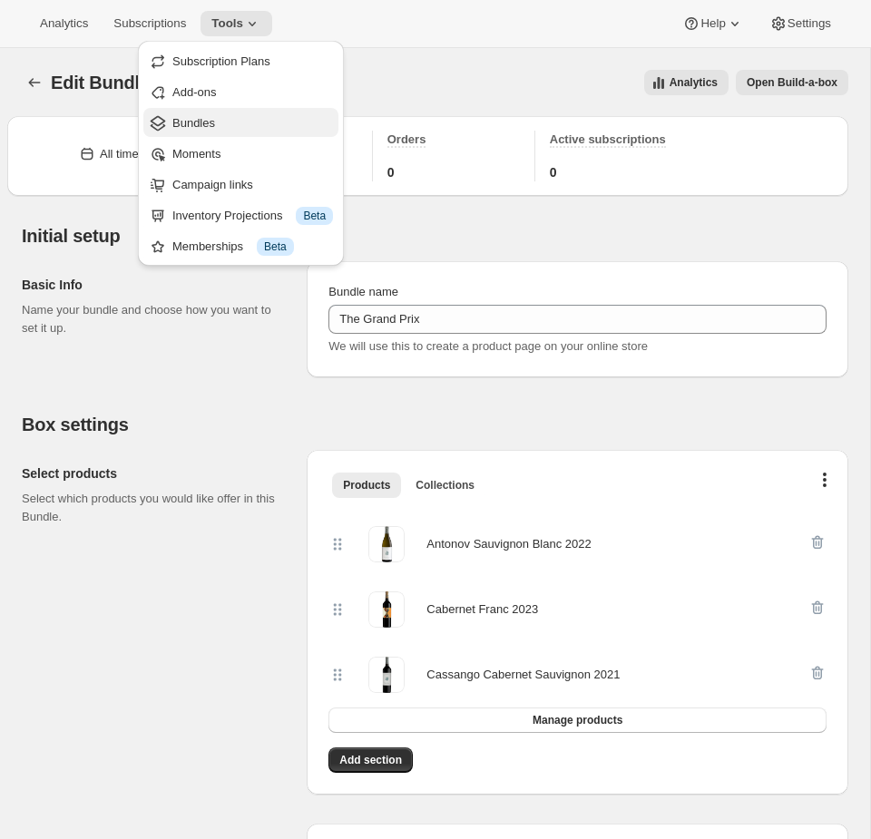
click at [217, 122] on span "Bundles" at bounding box center [252, 123] width 161 height 18
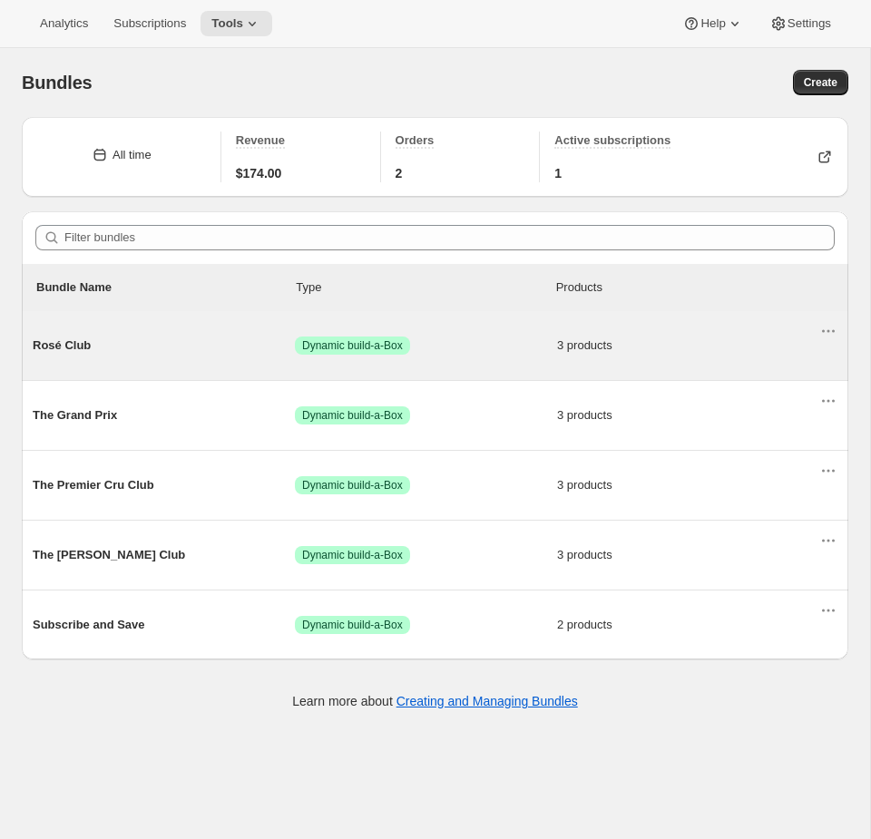
click at [423, 342] on span "Success Dynamic build-a-Box" at bounding box center [426, 345] width 262 height 18
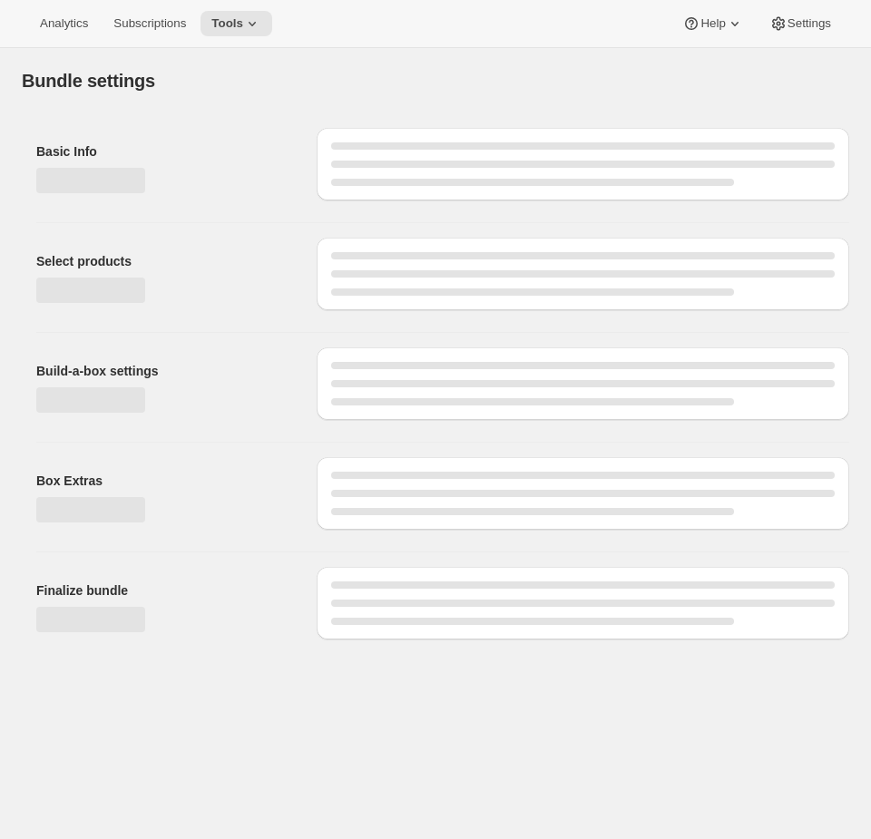
type input "Rosé Club"
